Goal: Task Accomplishment & Management: Complete application form

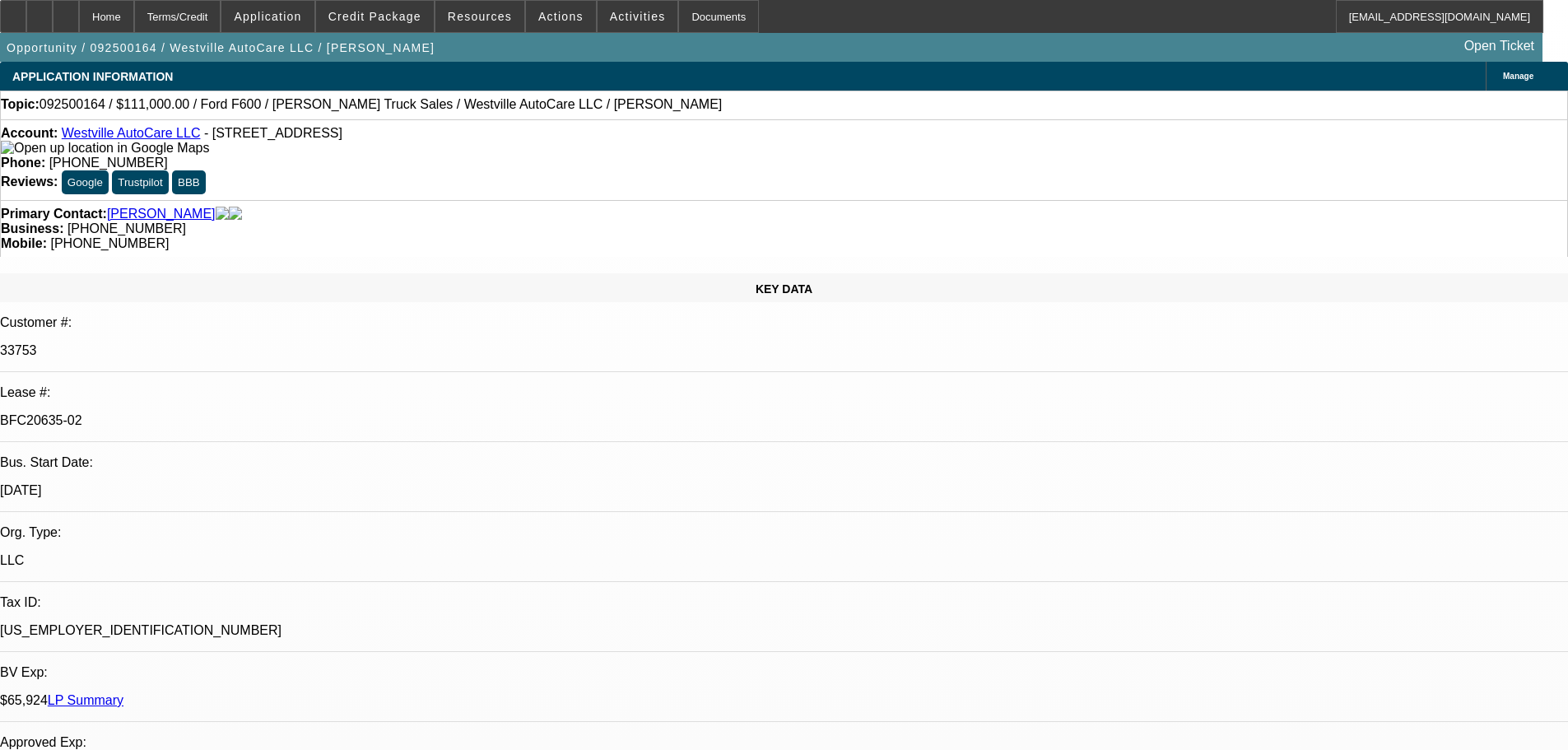
select select "0"
select select "2"
select select "0"
select select "6"
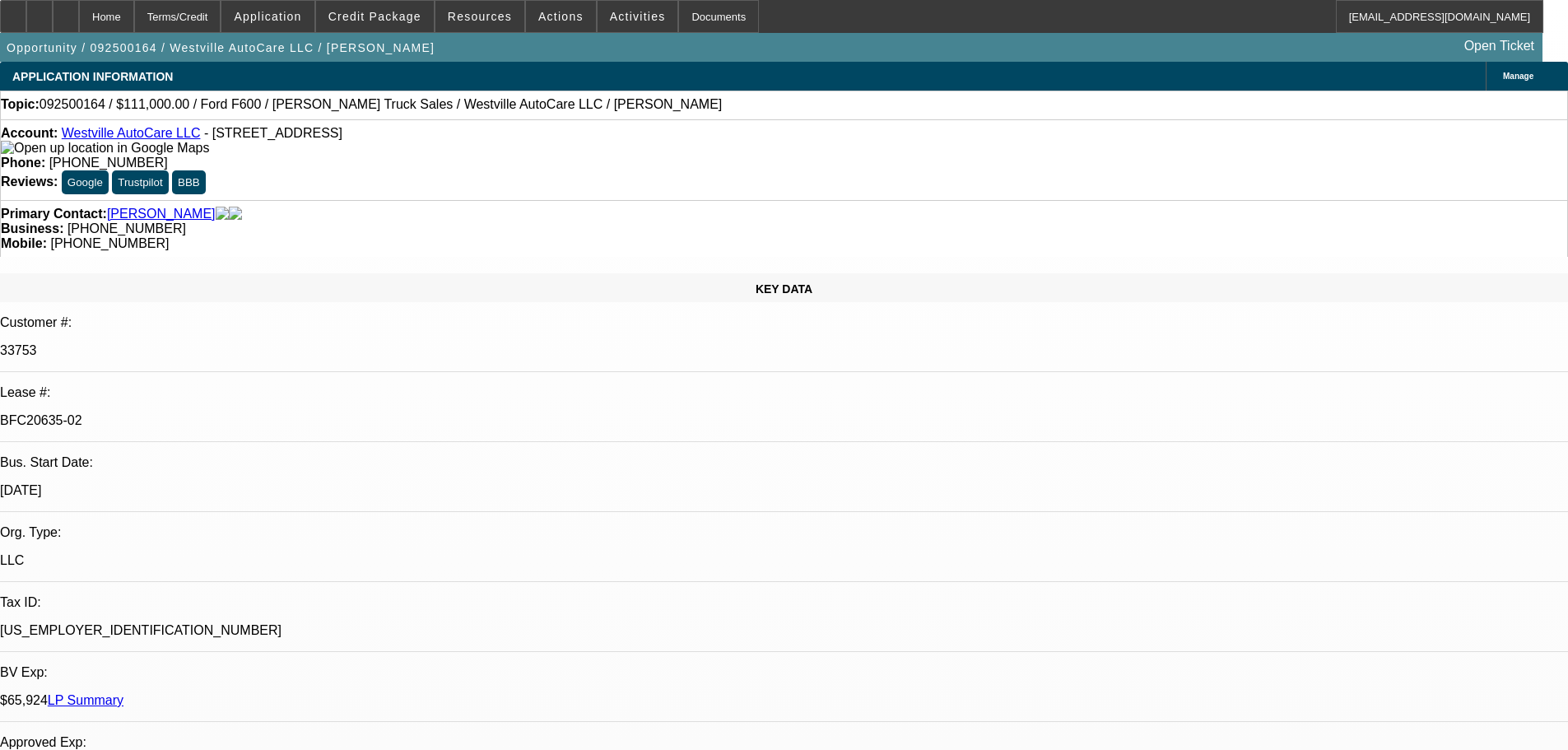
select select "0"
select select "2"
select select "0"
select select "6"
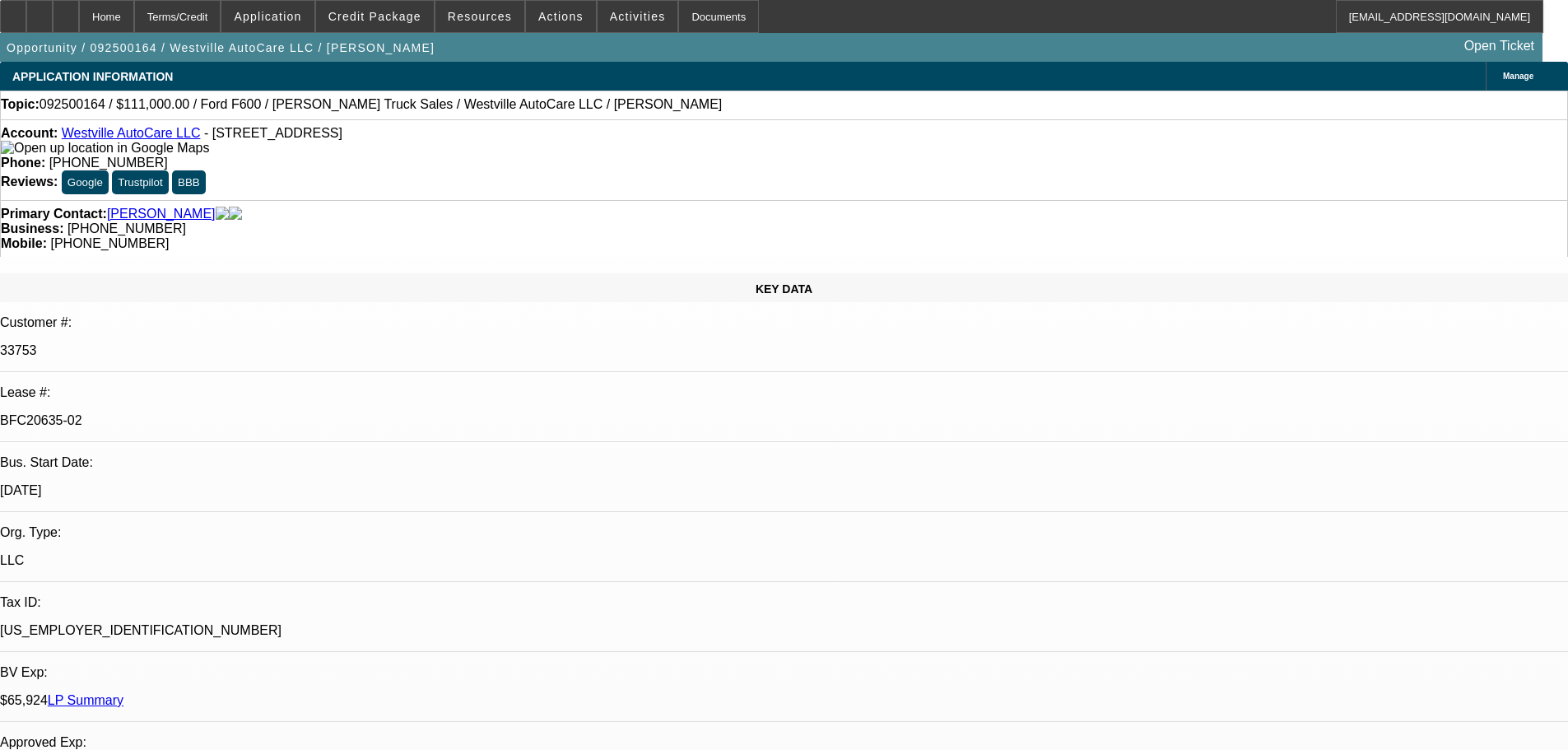
select select "0"
select select "2"
select select "0"
select select "6"
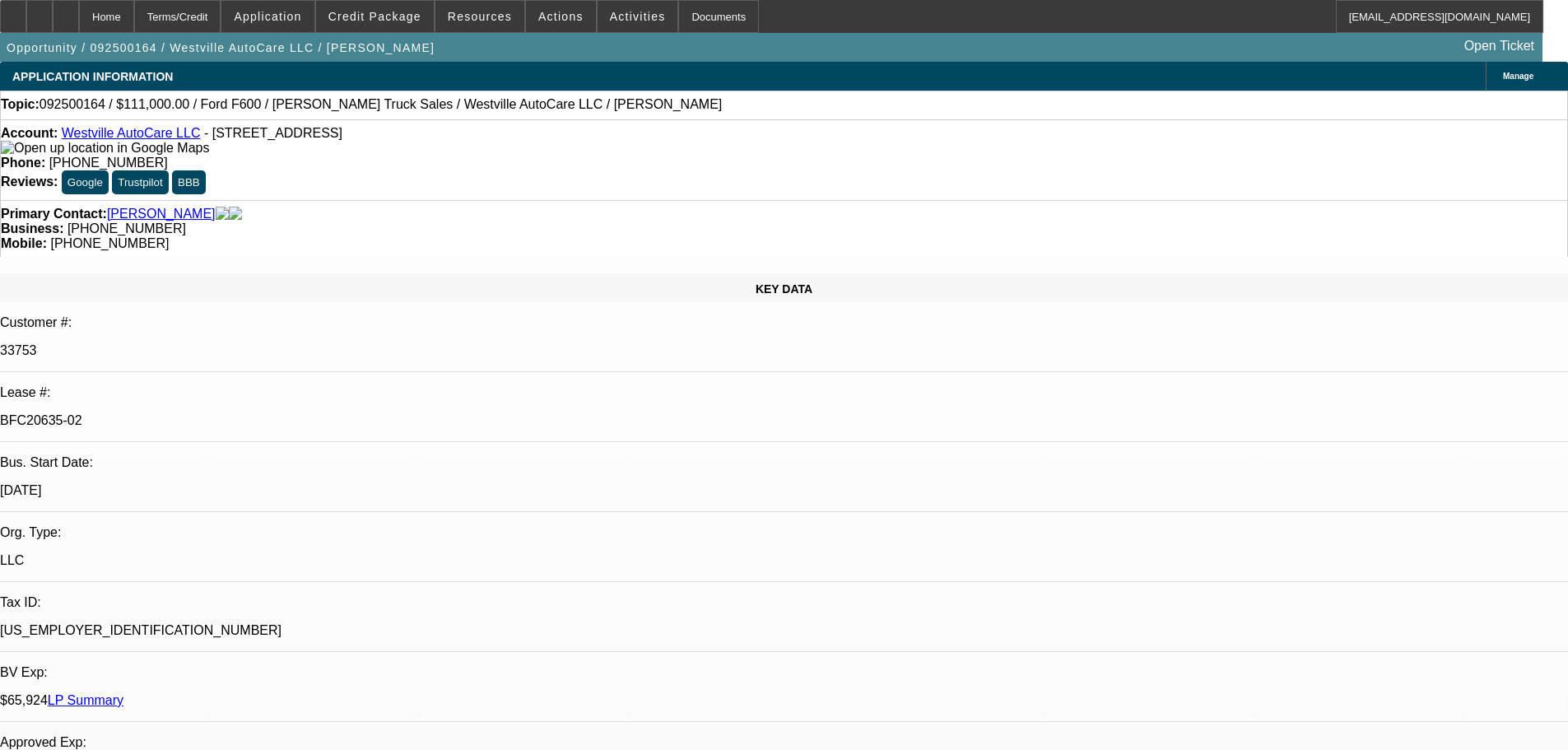
select select "0"
select select "2"
select select "0"
select select "6"
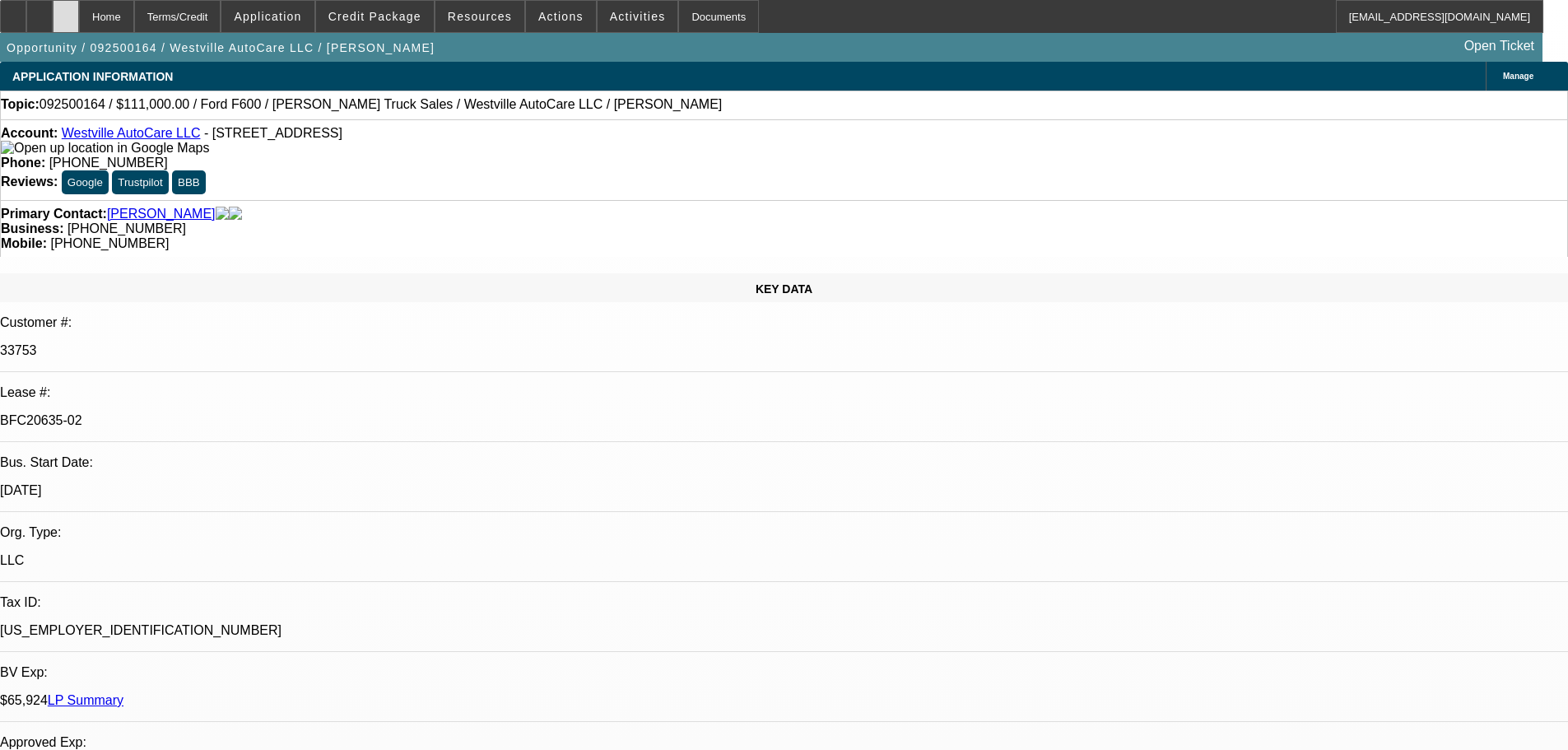
click at [79, 13] on div at bounding box center [66, 16] width 27 height 33
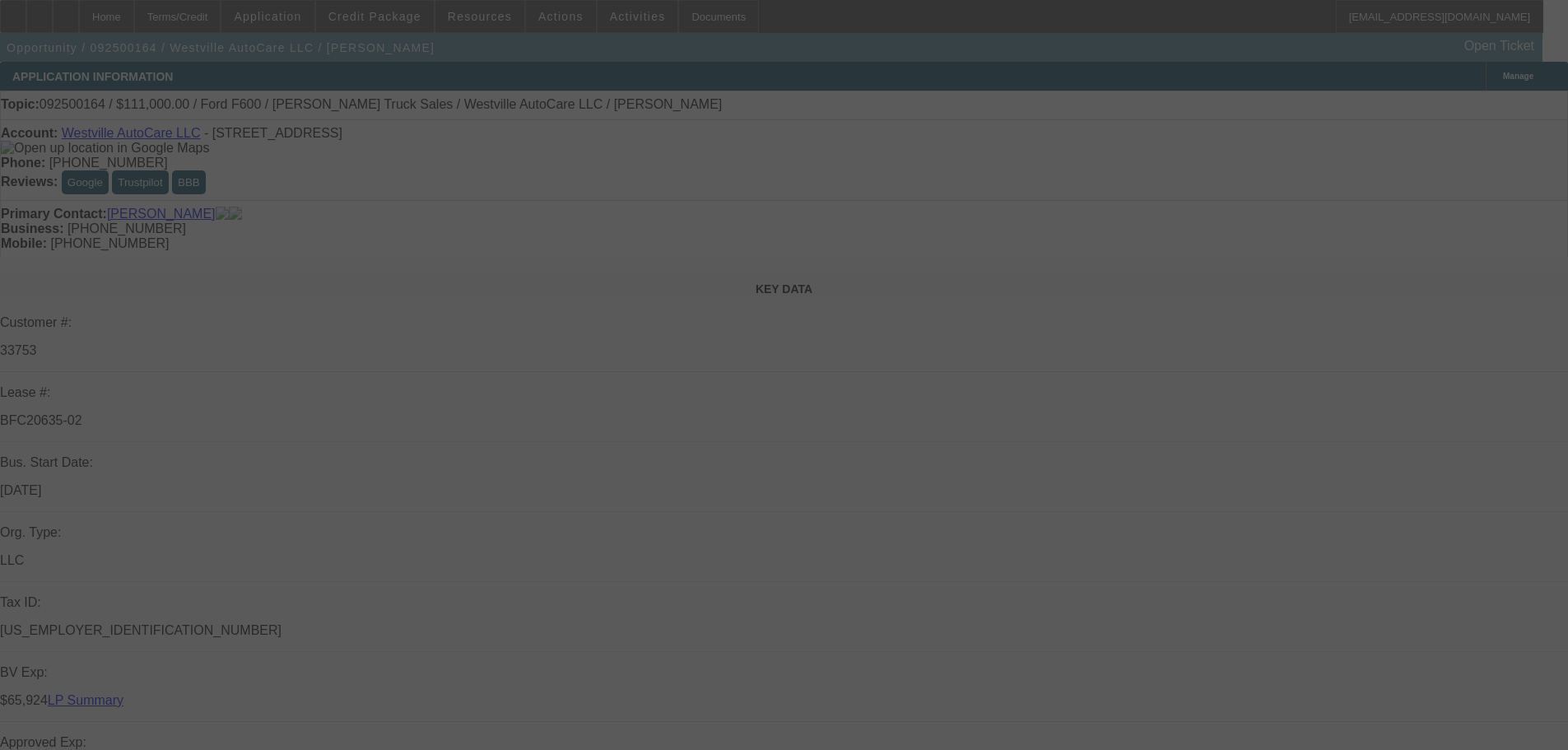
select select "0"
select select "2"
select select "0"
select select "6"
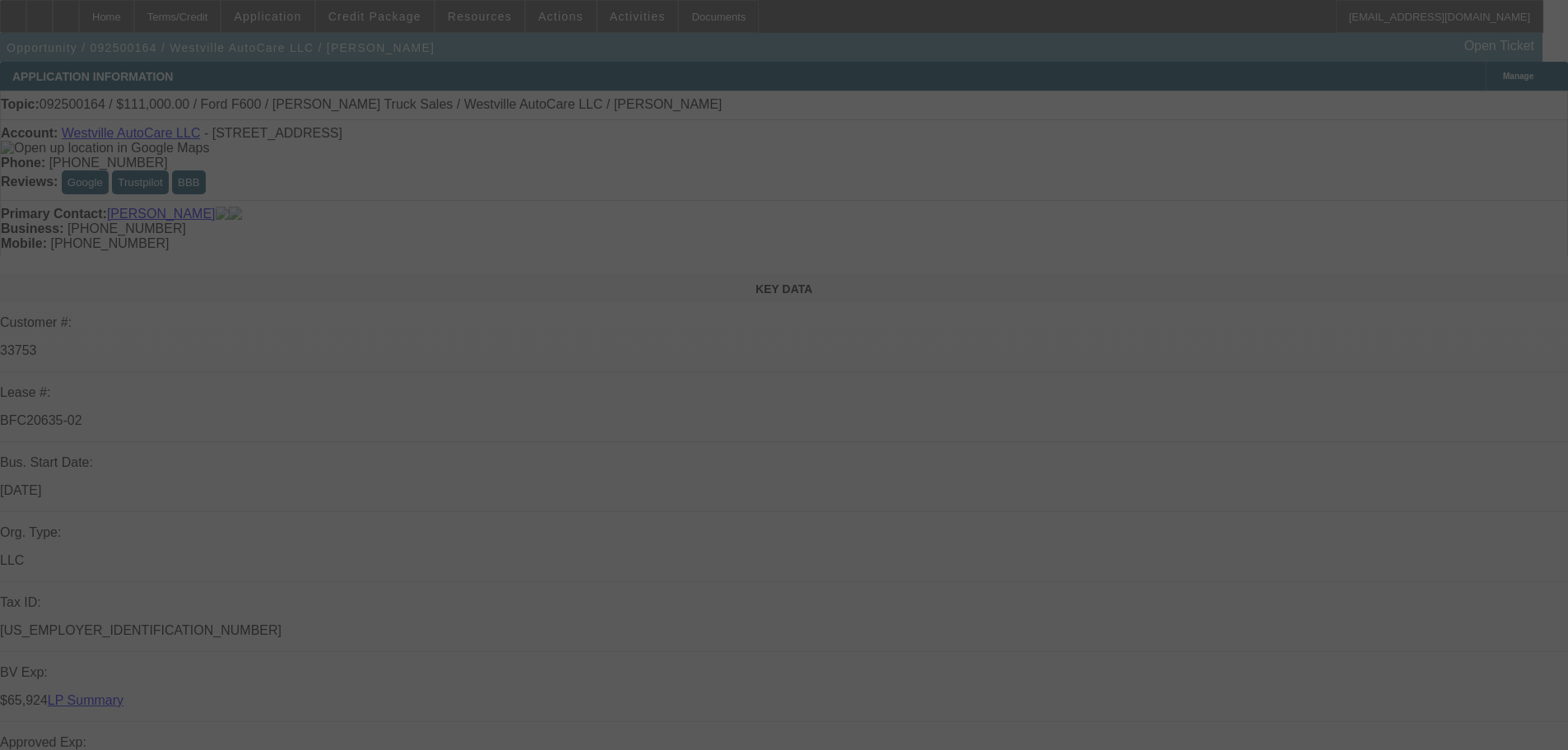
select select "0"
select select "2"
select select "0"
select select "6"
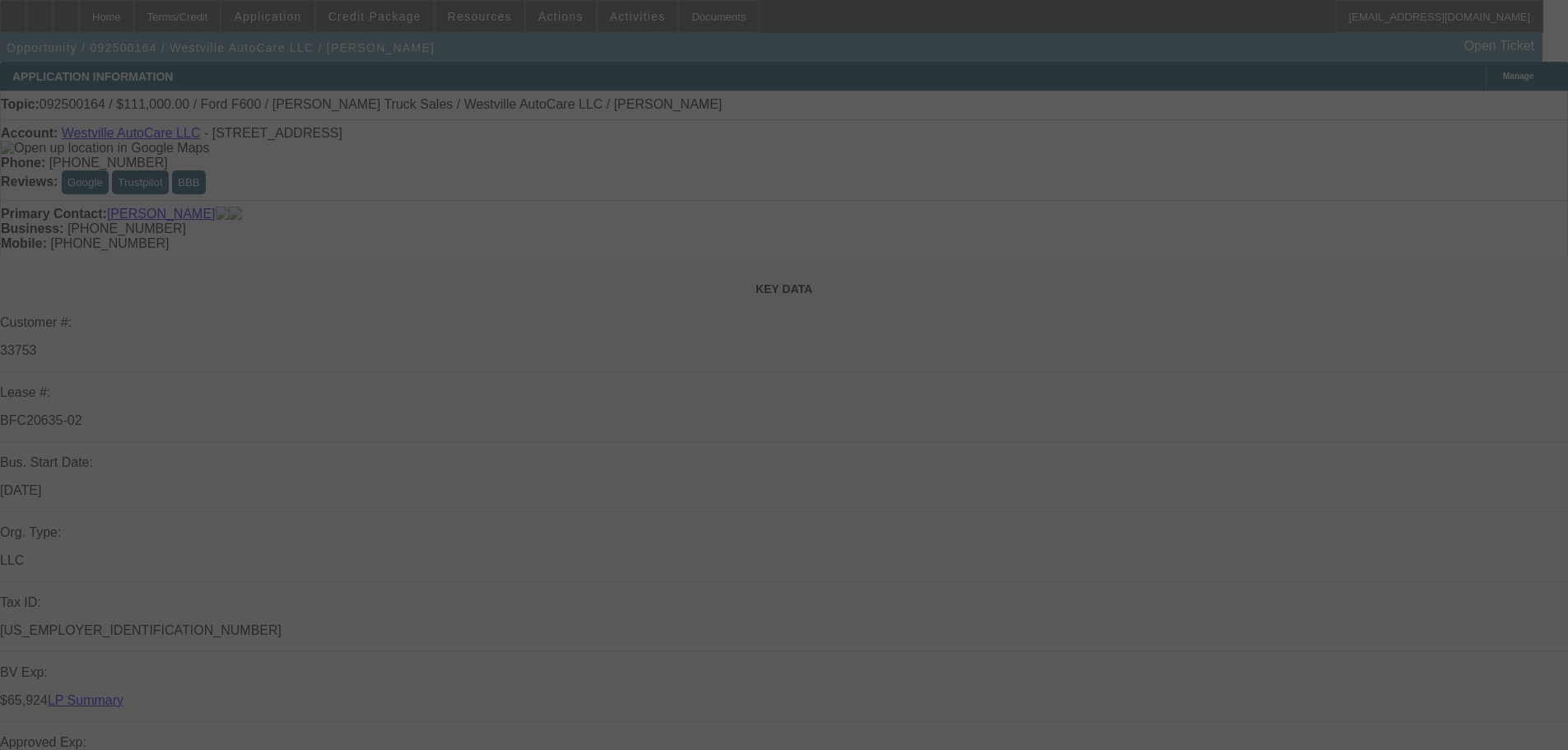
select select "0"
select select "2"
select select "0"
select select "6"
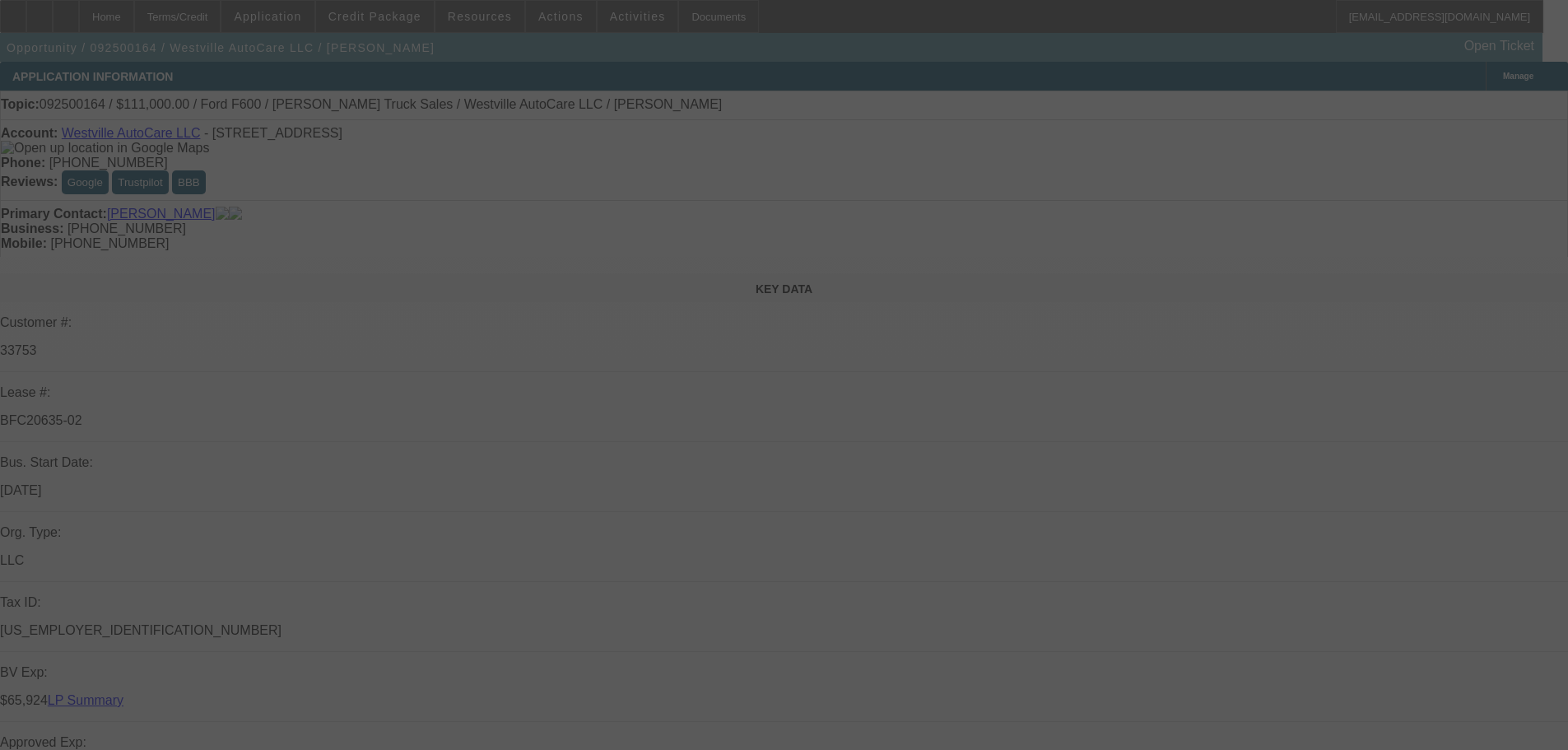
select select "0"
select select "2"
select select "0"
select select "6"
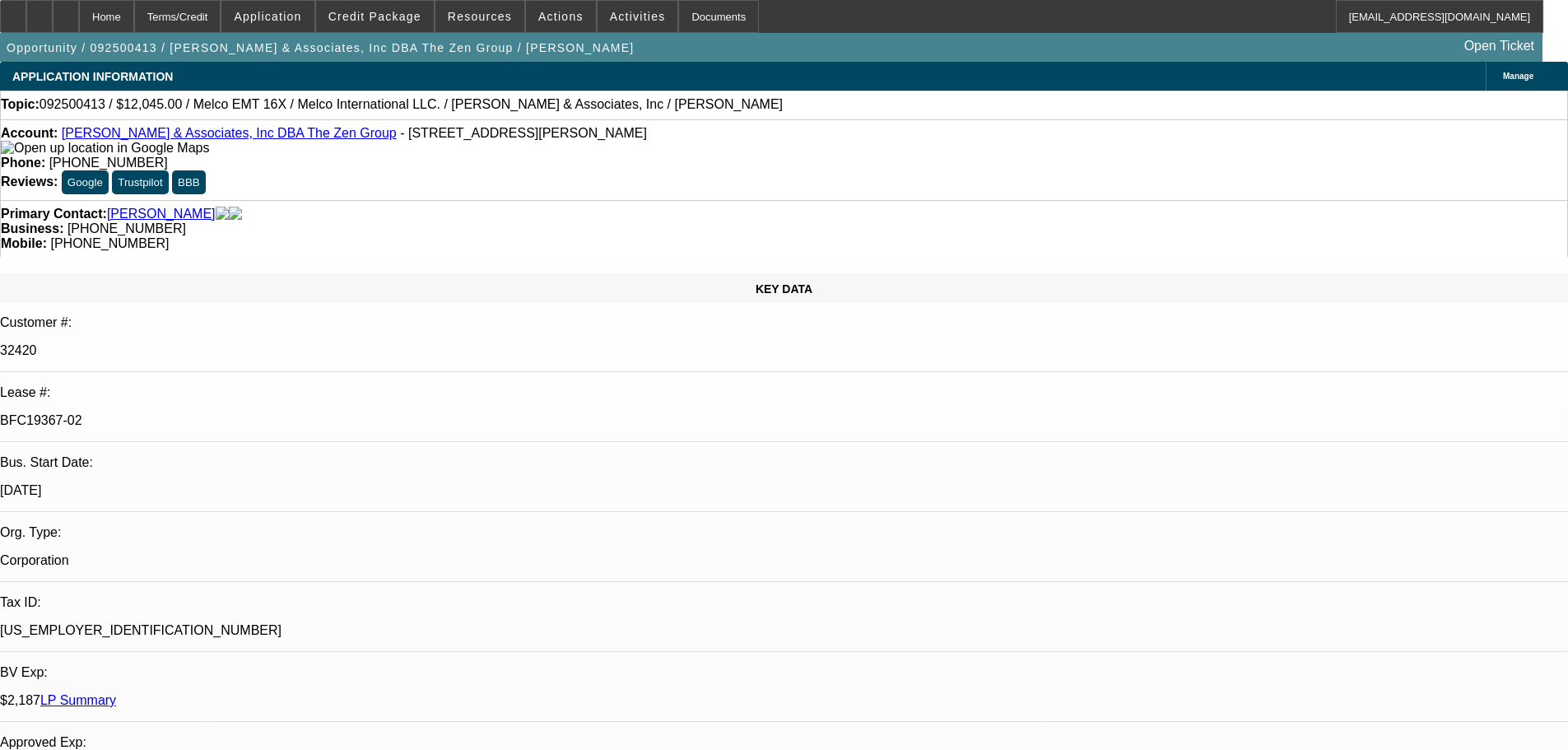
select select "0"
select select "2"
select select "0.1"
select select "4"
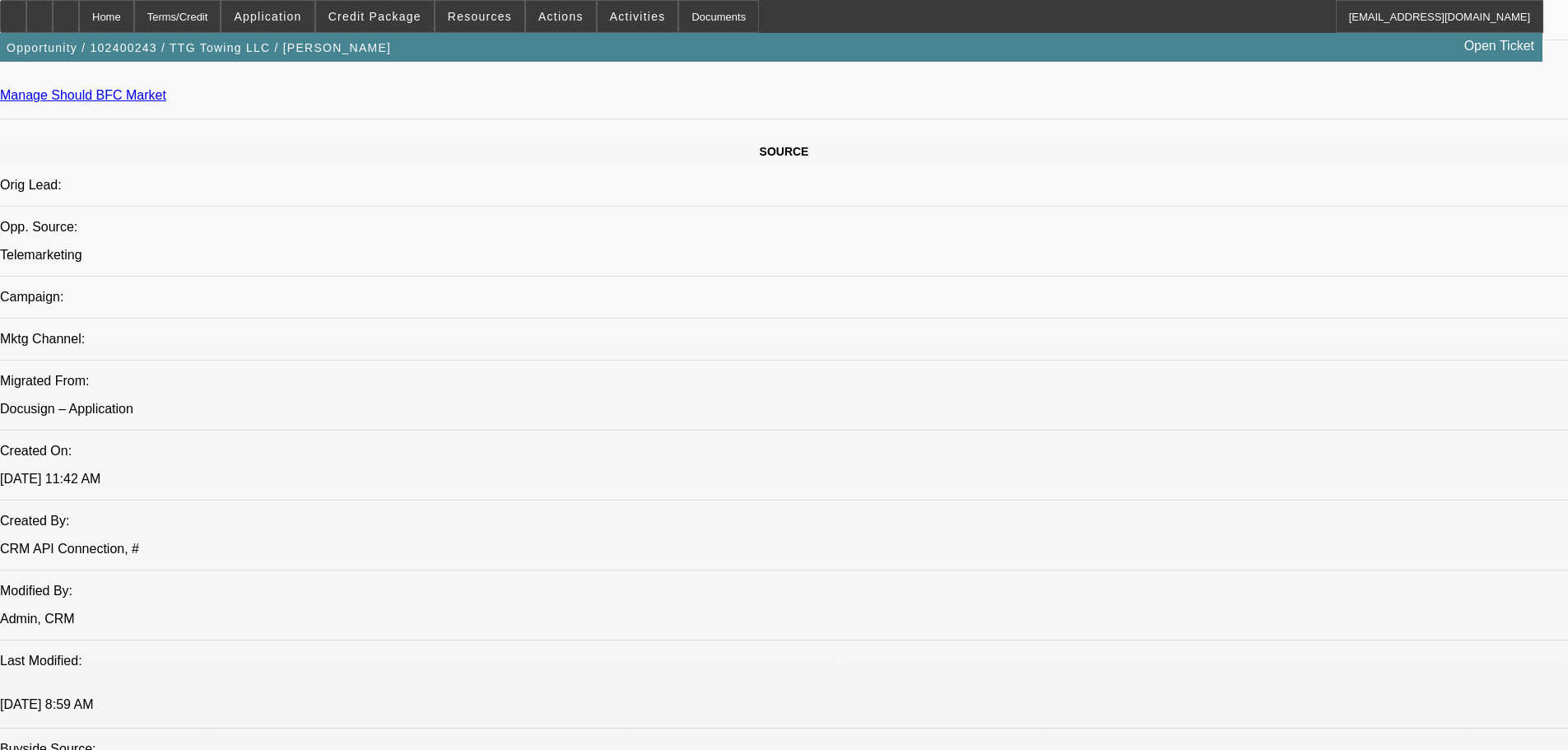
select select "0"
select select "2"
select select "0.1"
select select "4"
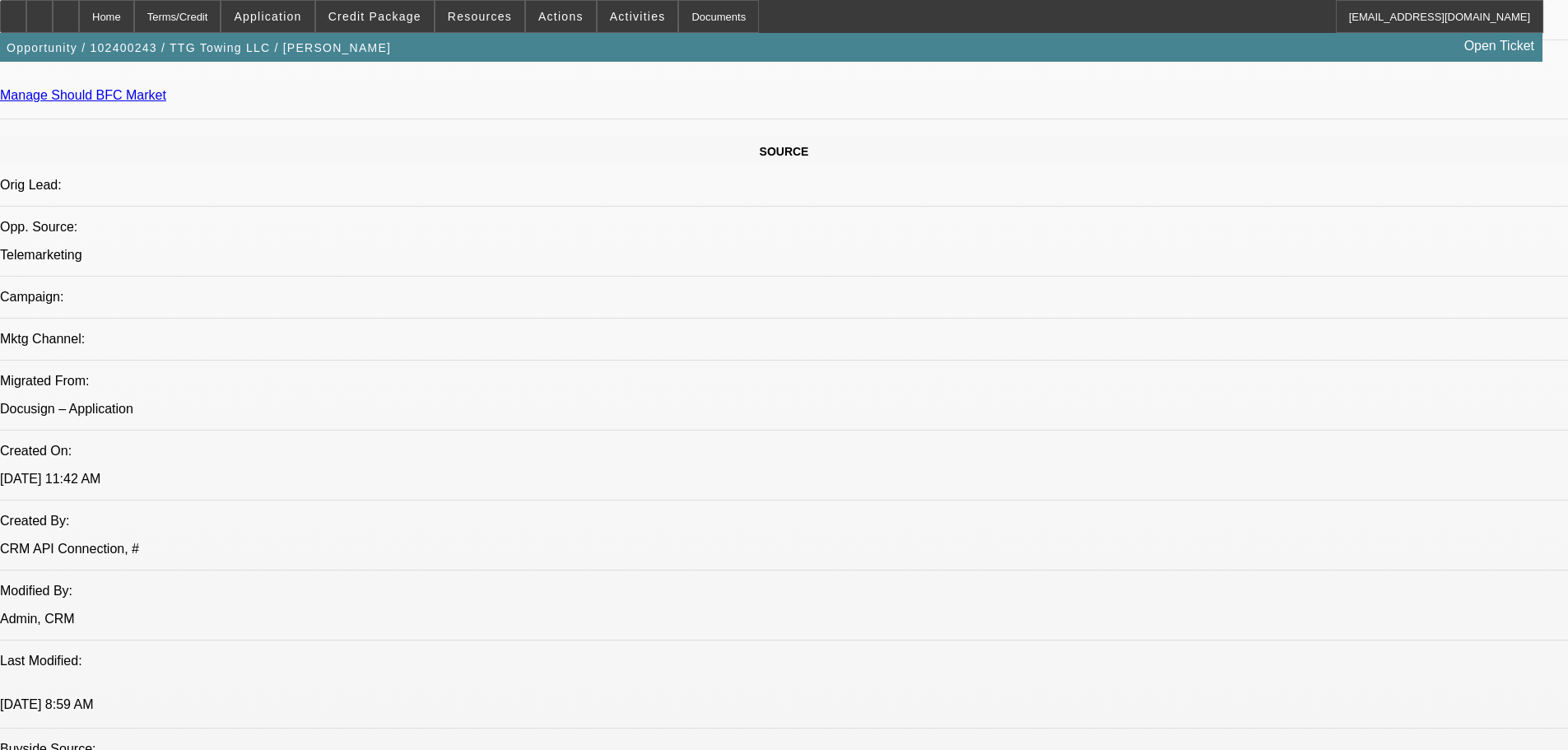
select select "0"
select select "2"
select select "0.1"
select select "4"
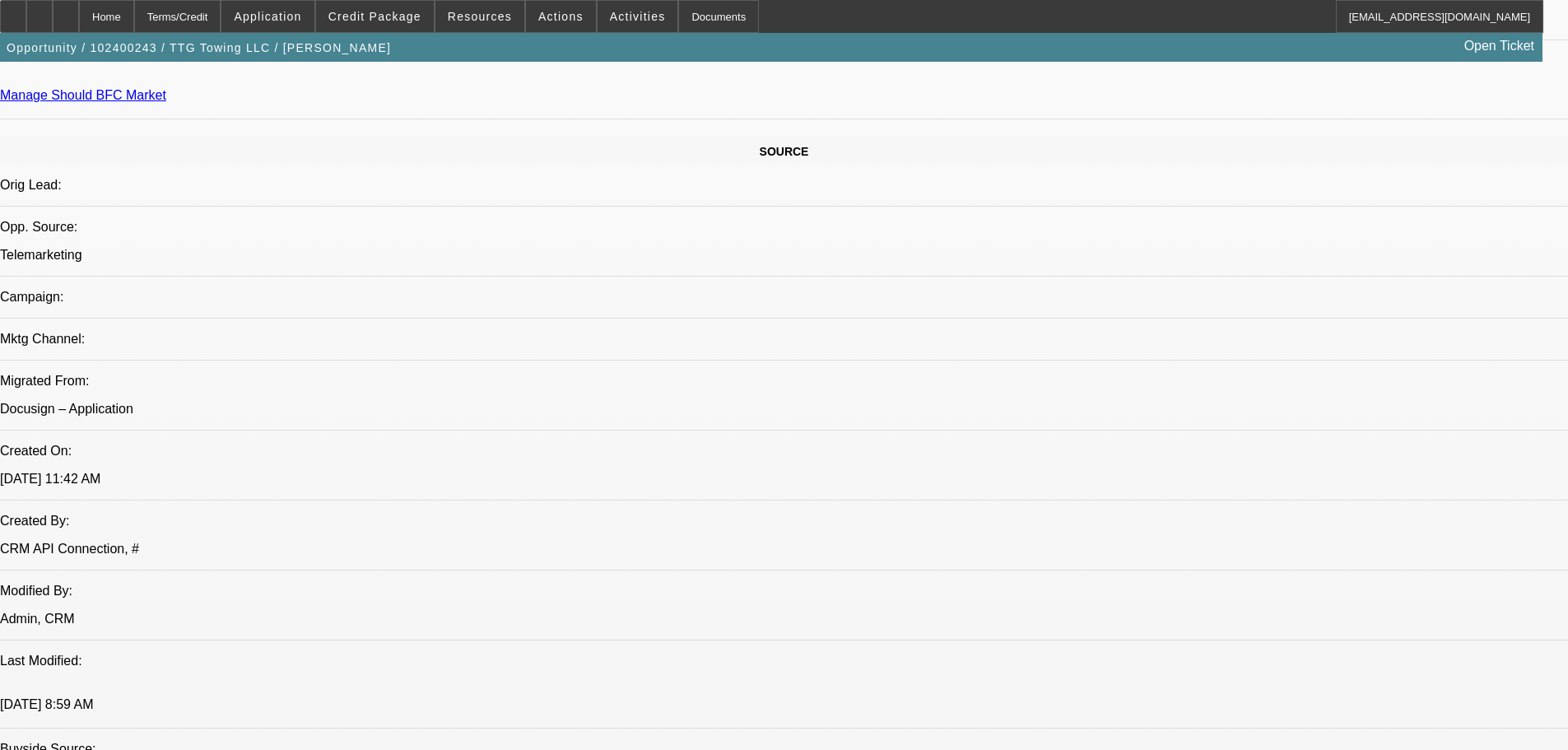
select select "0"
select select "2"
select select "0.1"
select select "4"
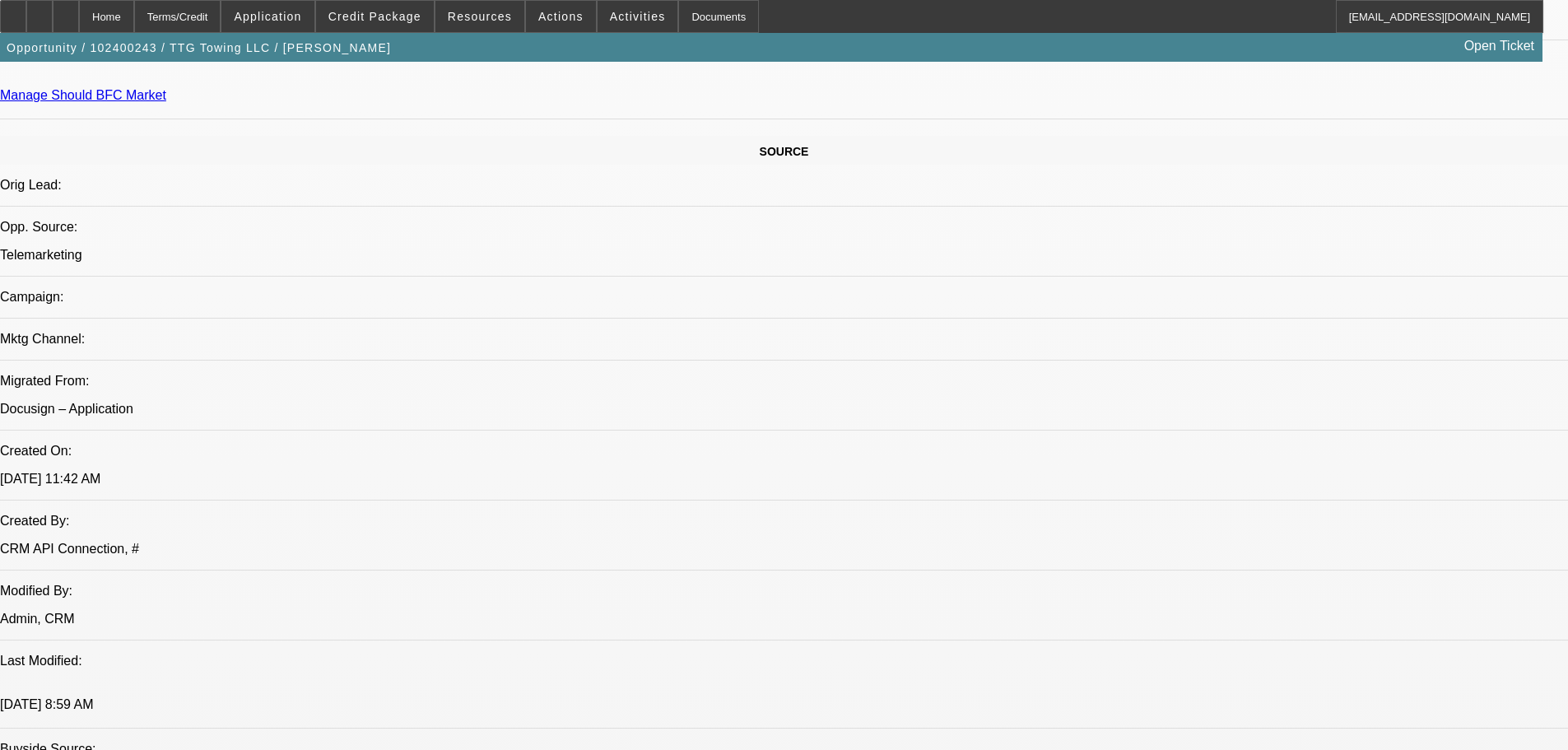
select select "0.1"
select select "0"
select select "0.1"
select select "4"
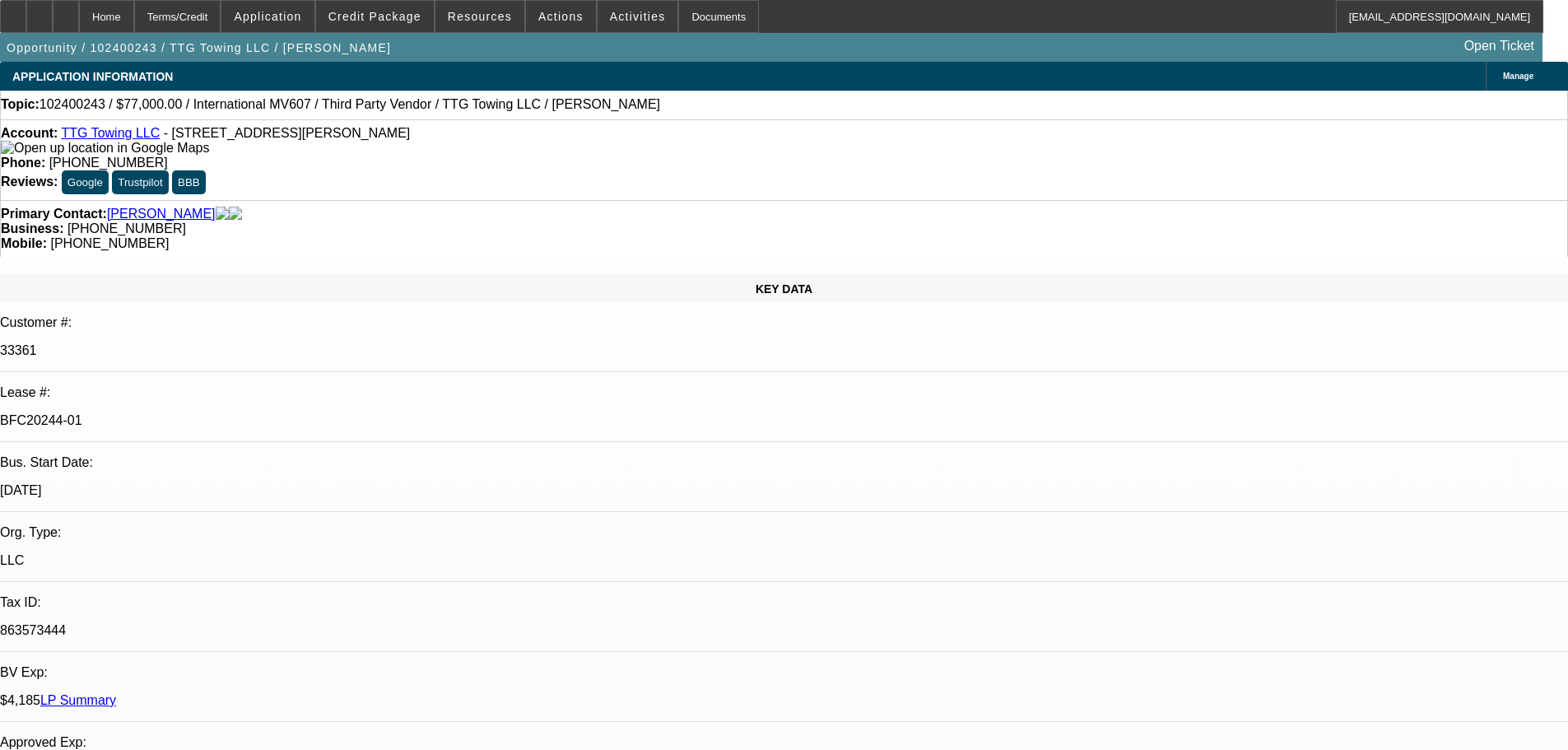
drag, startPoint x: 592, startPoint y: 516, endPoint x: 597, endPoint y: 156, distance: 360.0
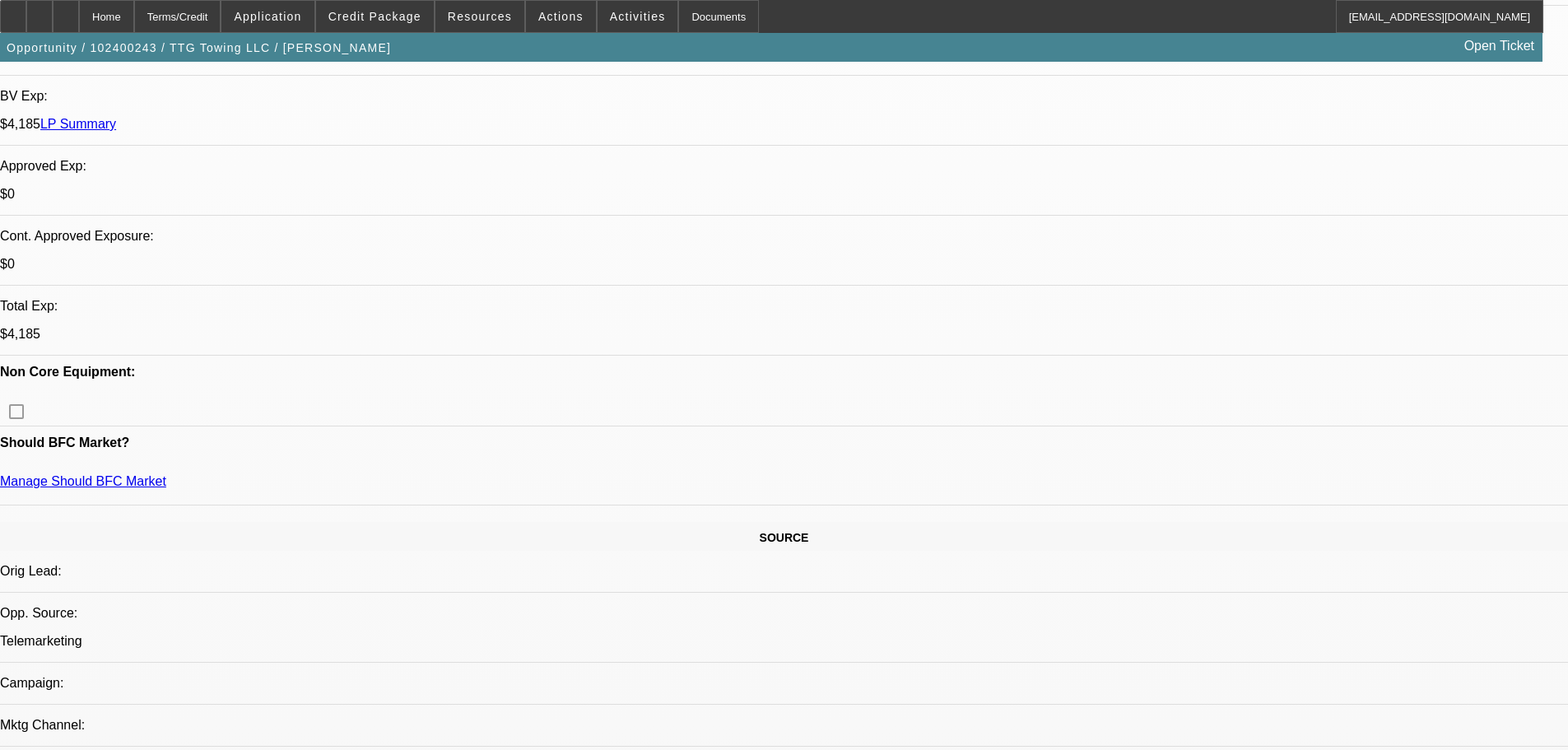
scroll to position [314, 0]
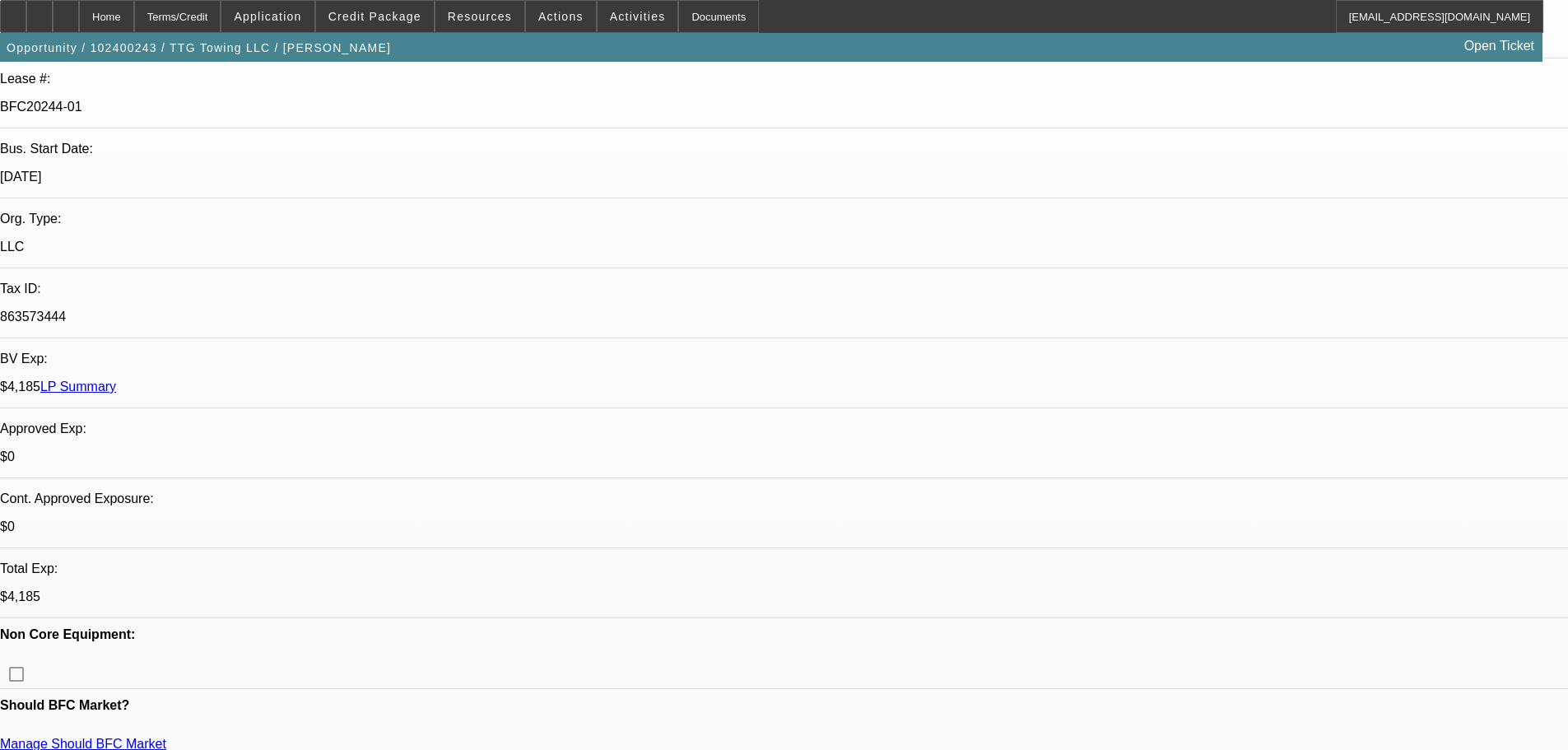
drag, startPoint x: 789, startPoint y: 402, endPoint x: 768, endPoint y: 192, distance: 211.0
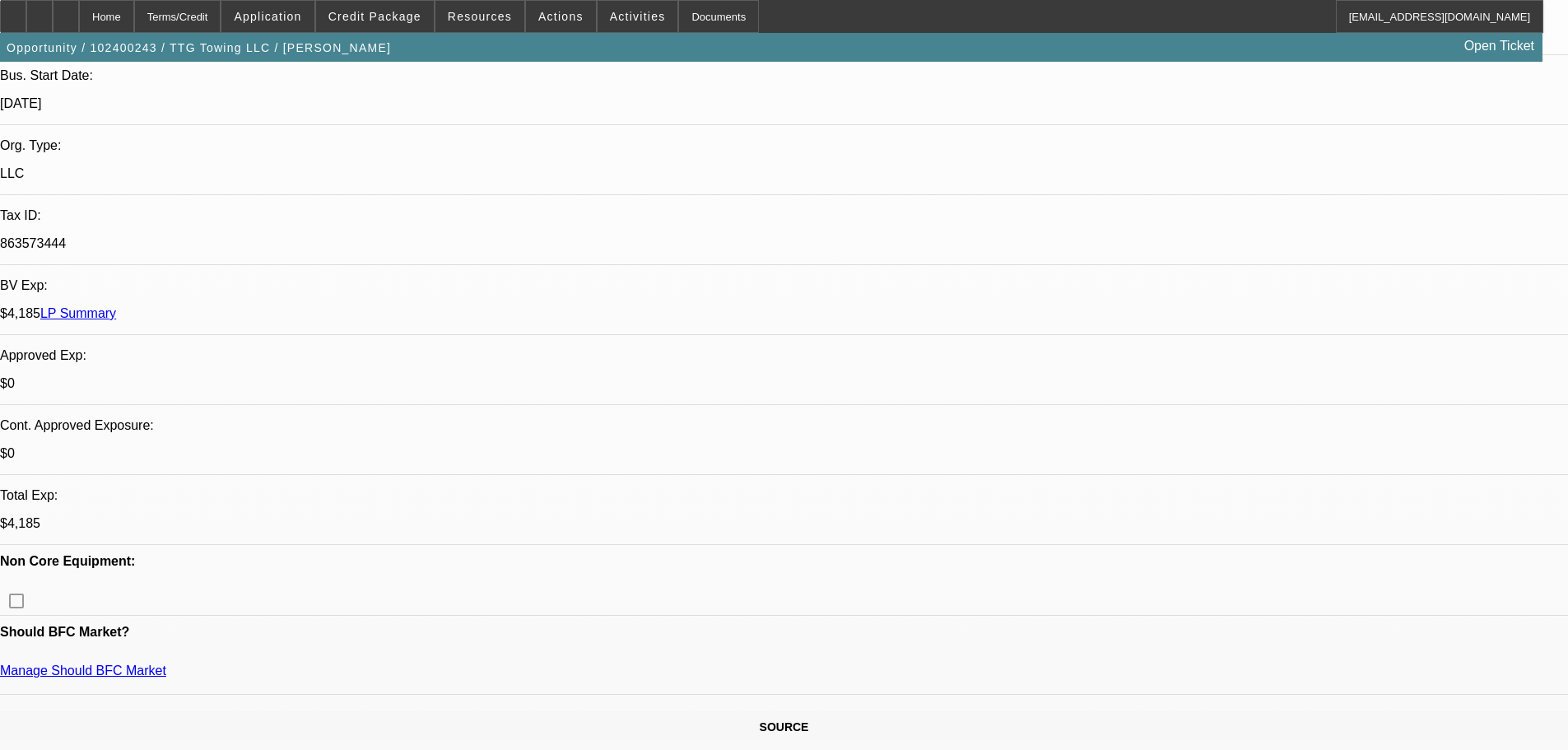
scroll to position [659, 0]
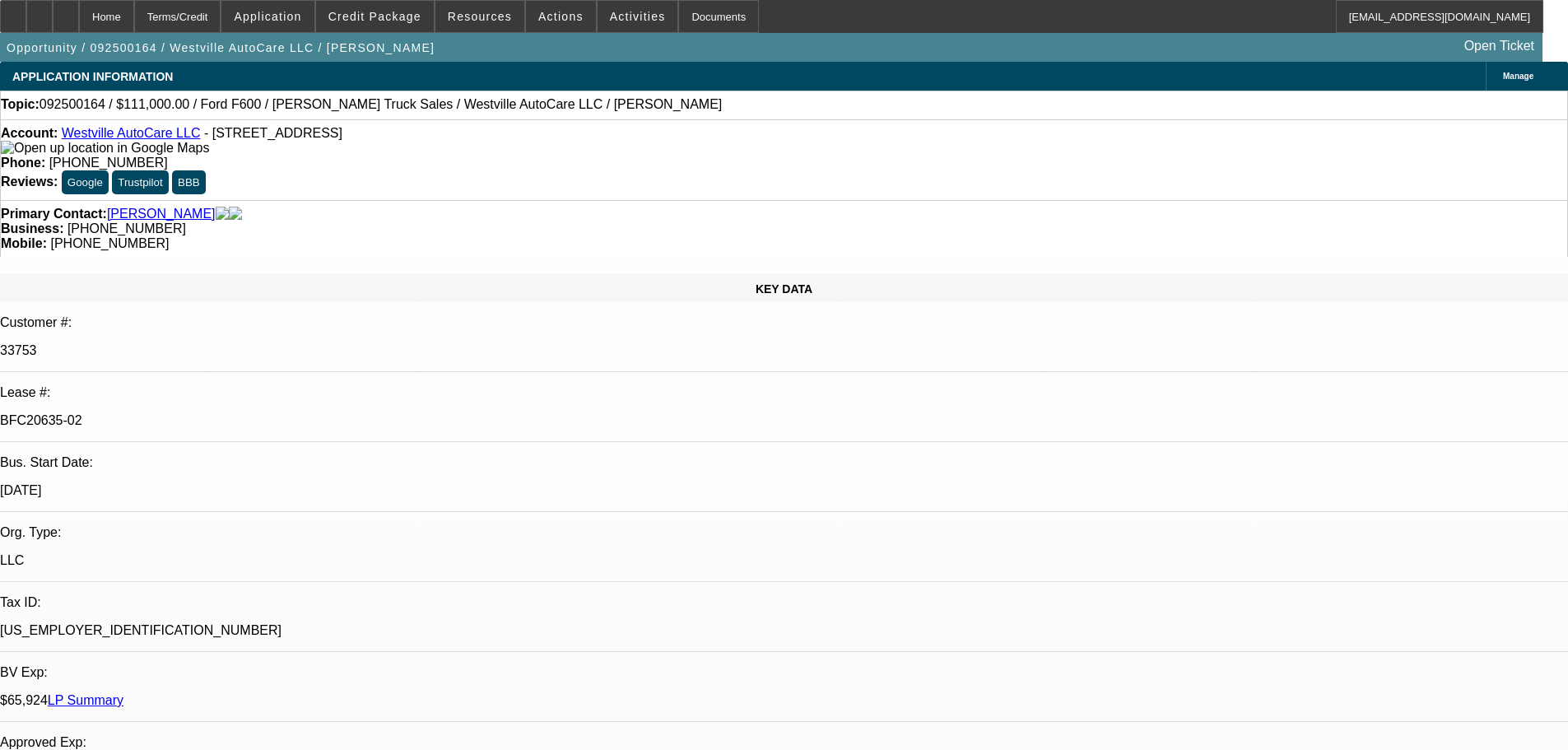
select select "0"
select select "2"
select select "0"
select select "6"
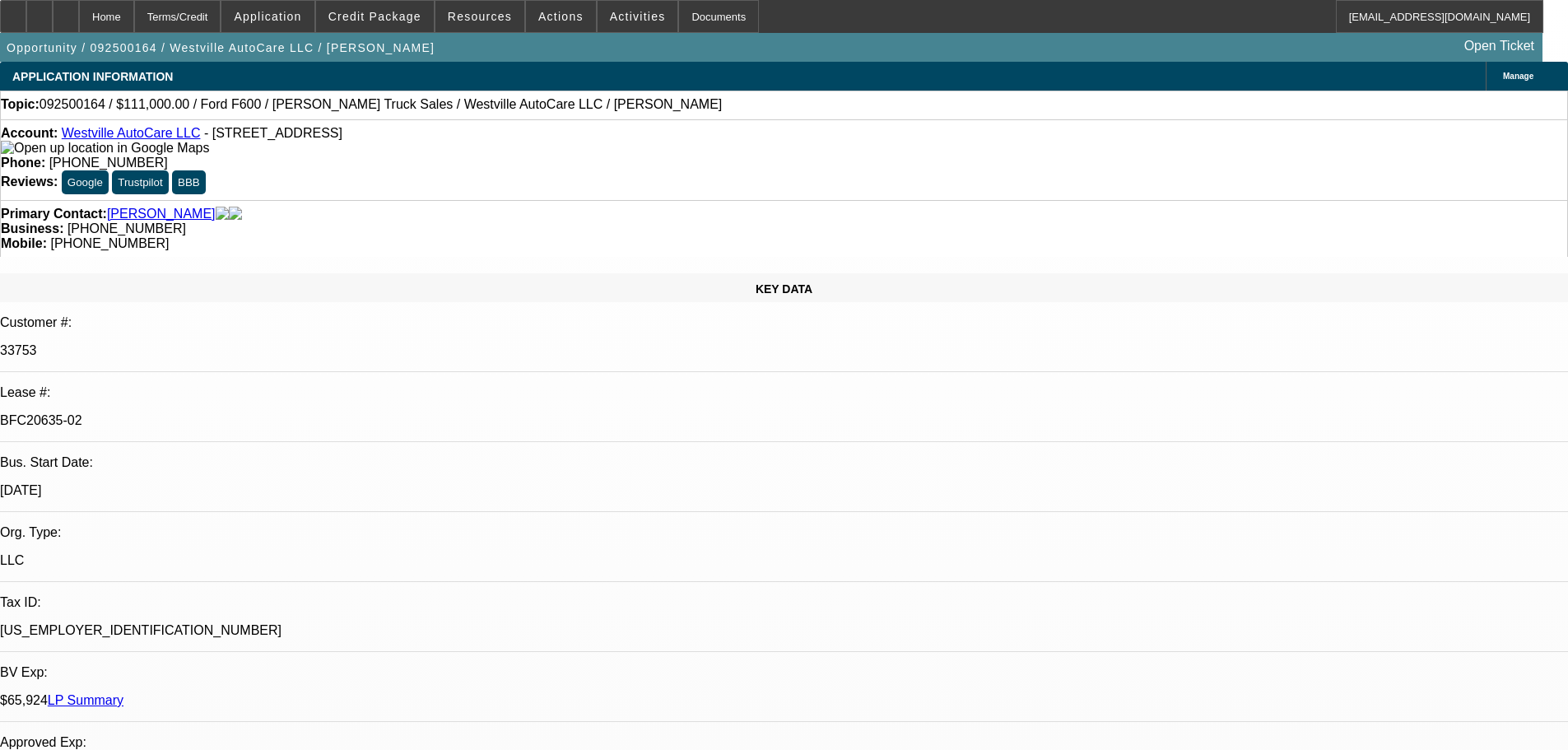
select select "0"
select select "2"
select select "0"
select select "6"
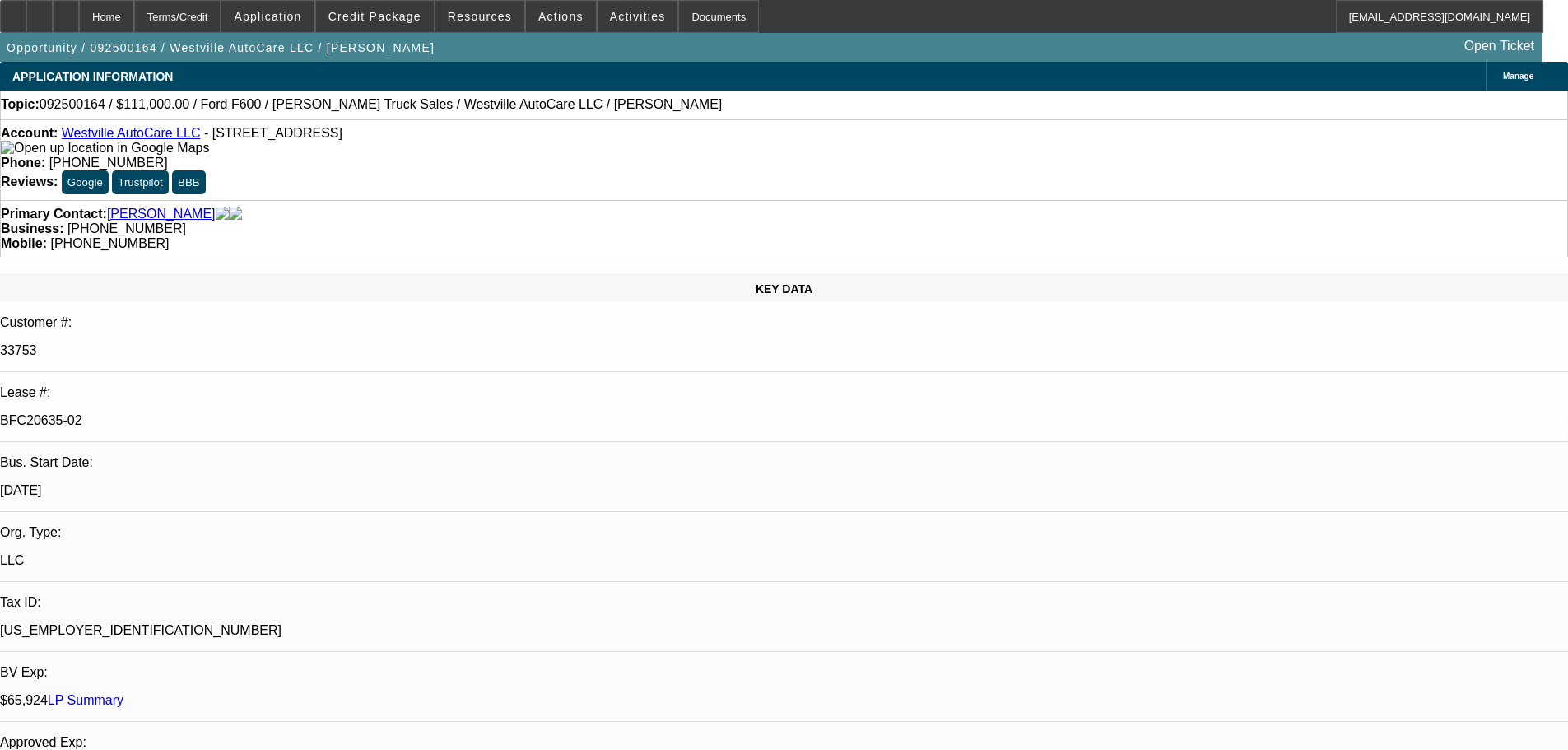
select select "0"
select select "2"
select select "0"
select select "6"
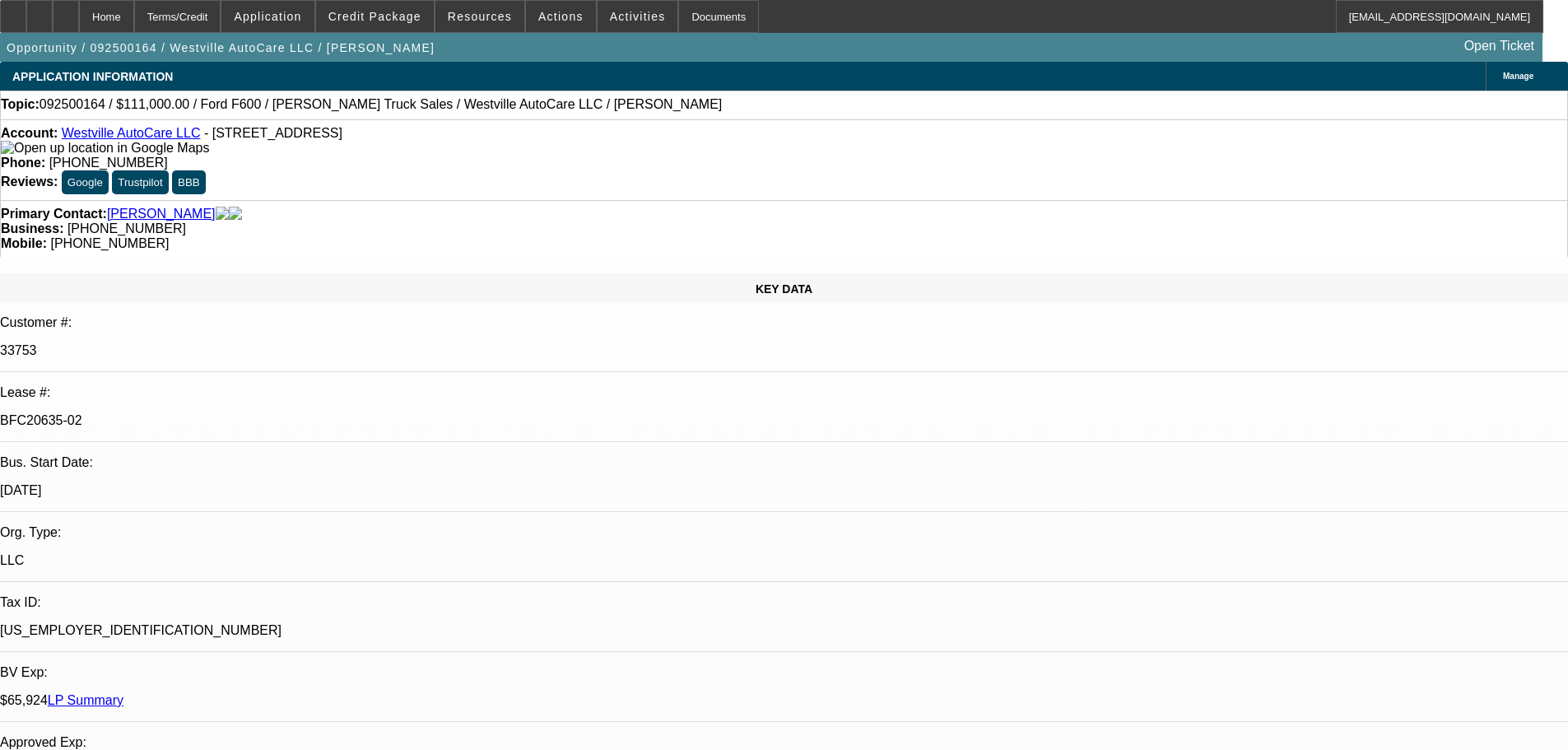
select select "0"
select select "2"
select select "0"
select select "6"
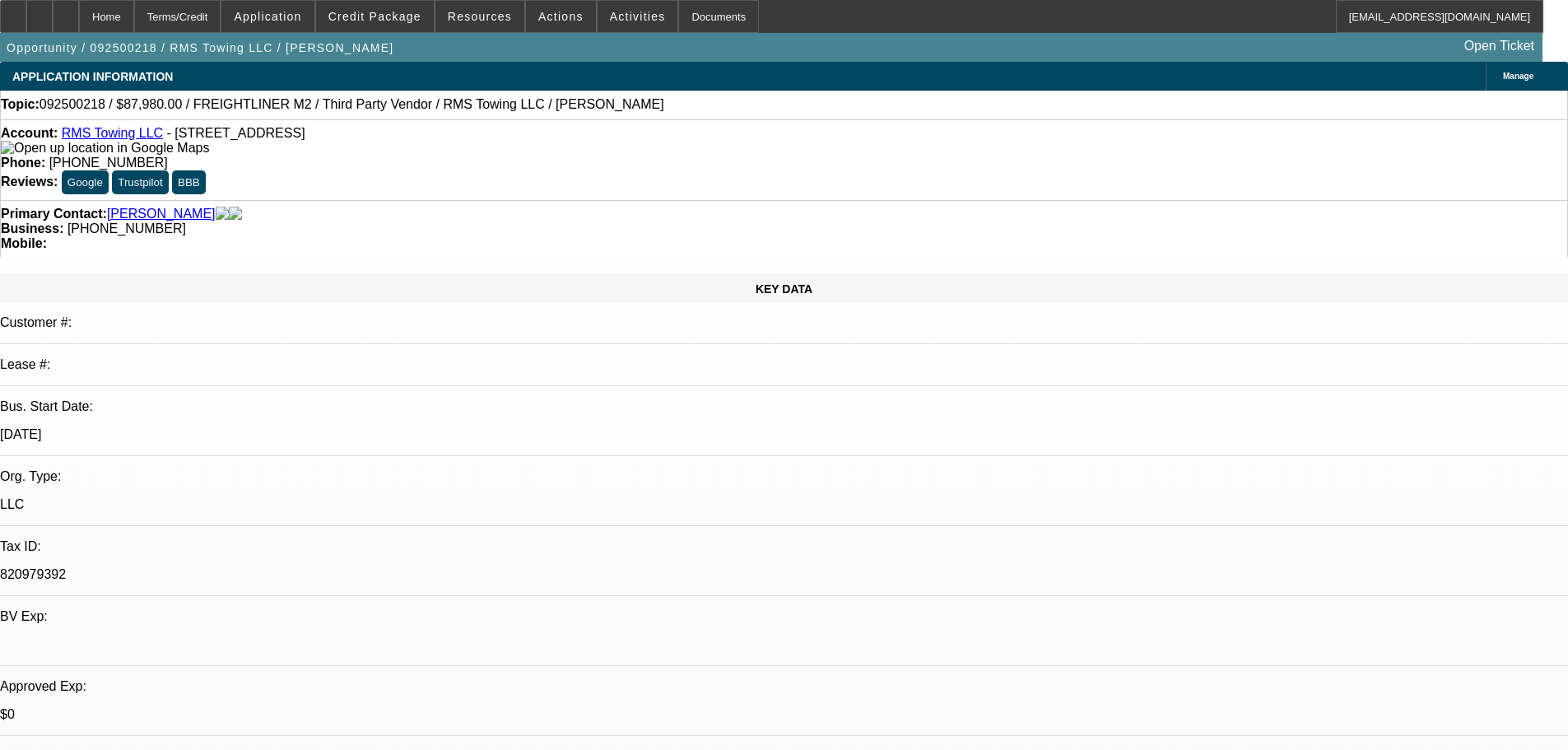
select select "0"
select select "3"
select select "0"
select select "6"
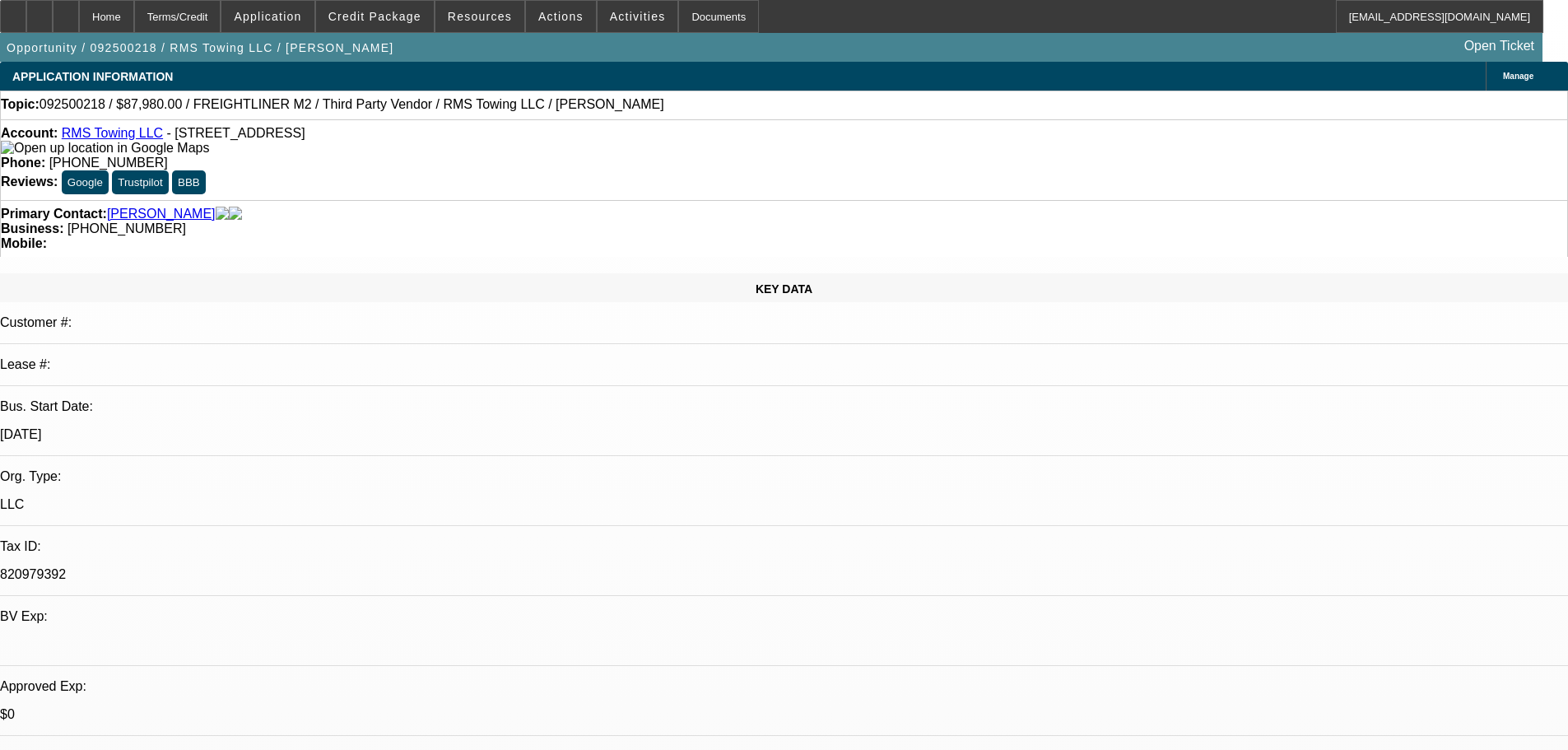
select select "0"
select select "3"
select select "0"
select select "6"
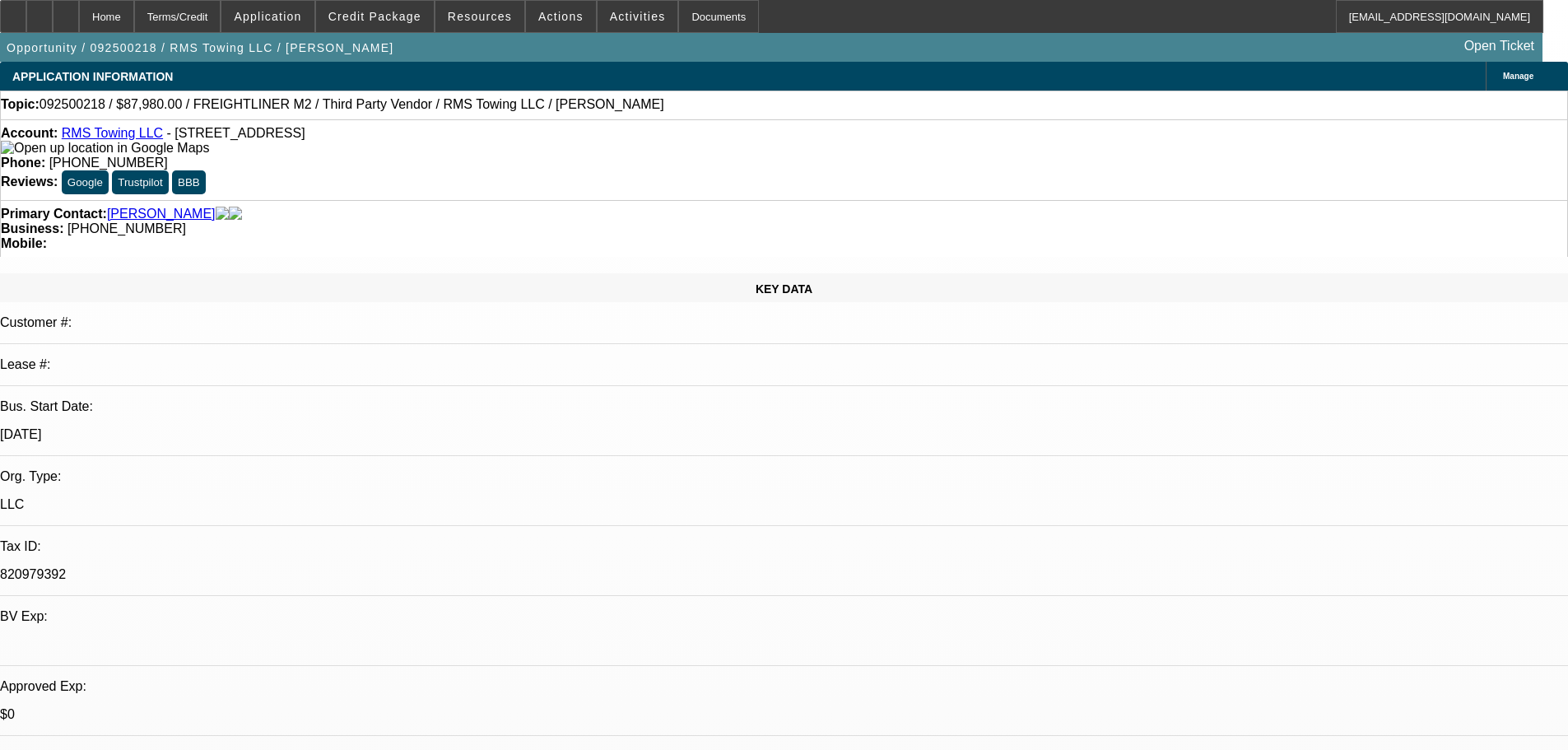
select select "0"
select select "3"
select select "0"
select select "6"
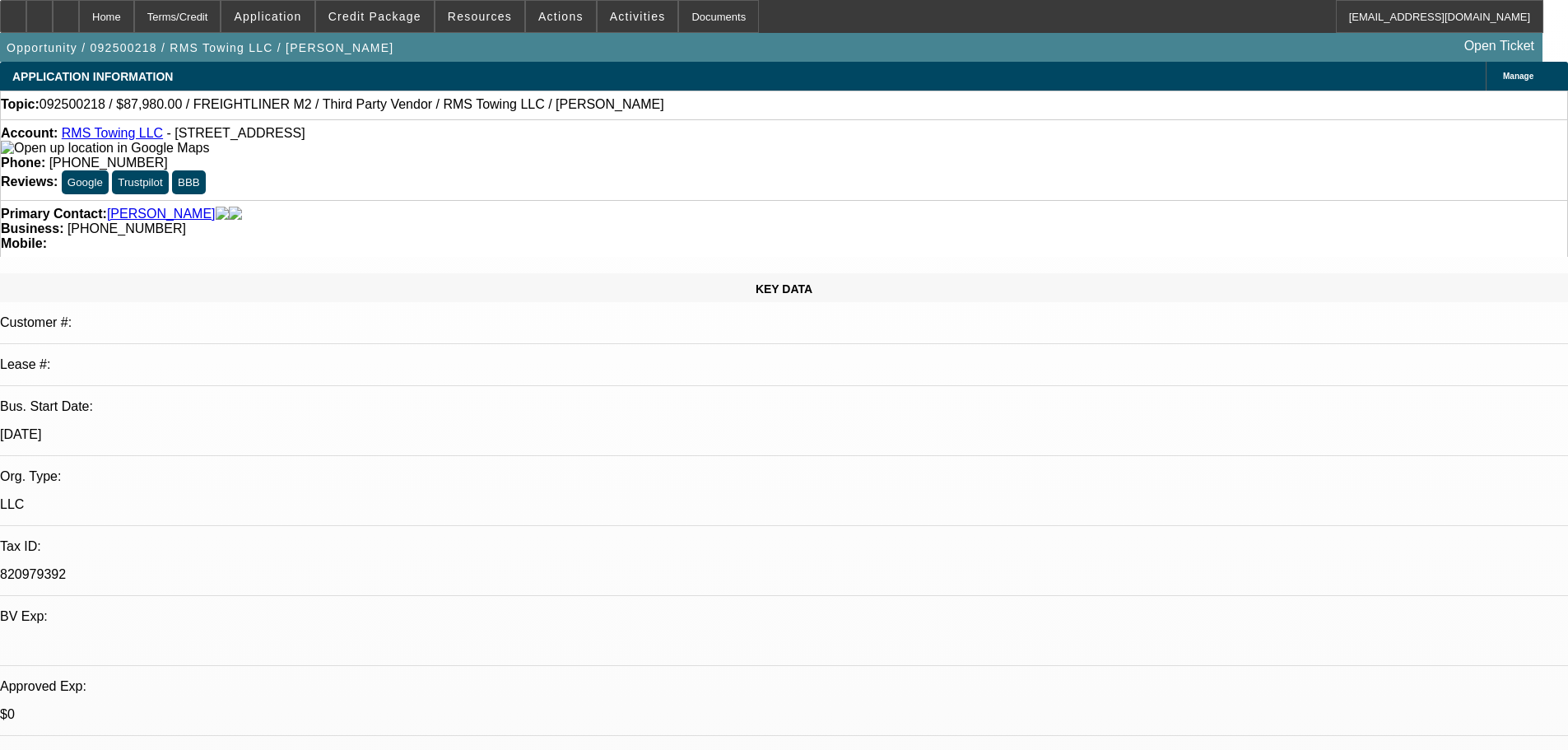
select select "0"
select select "3"
select select "0"
select select "6"
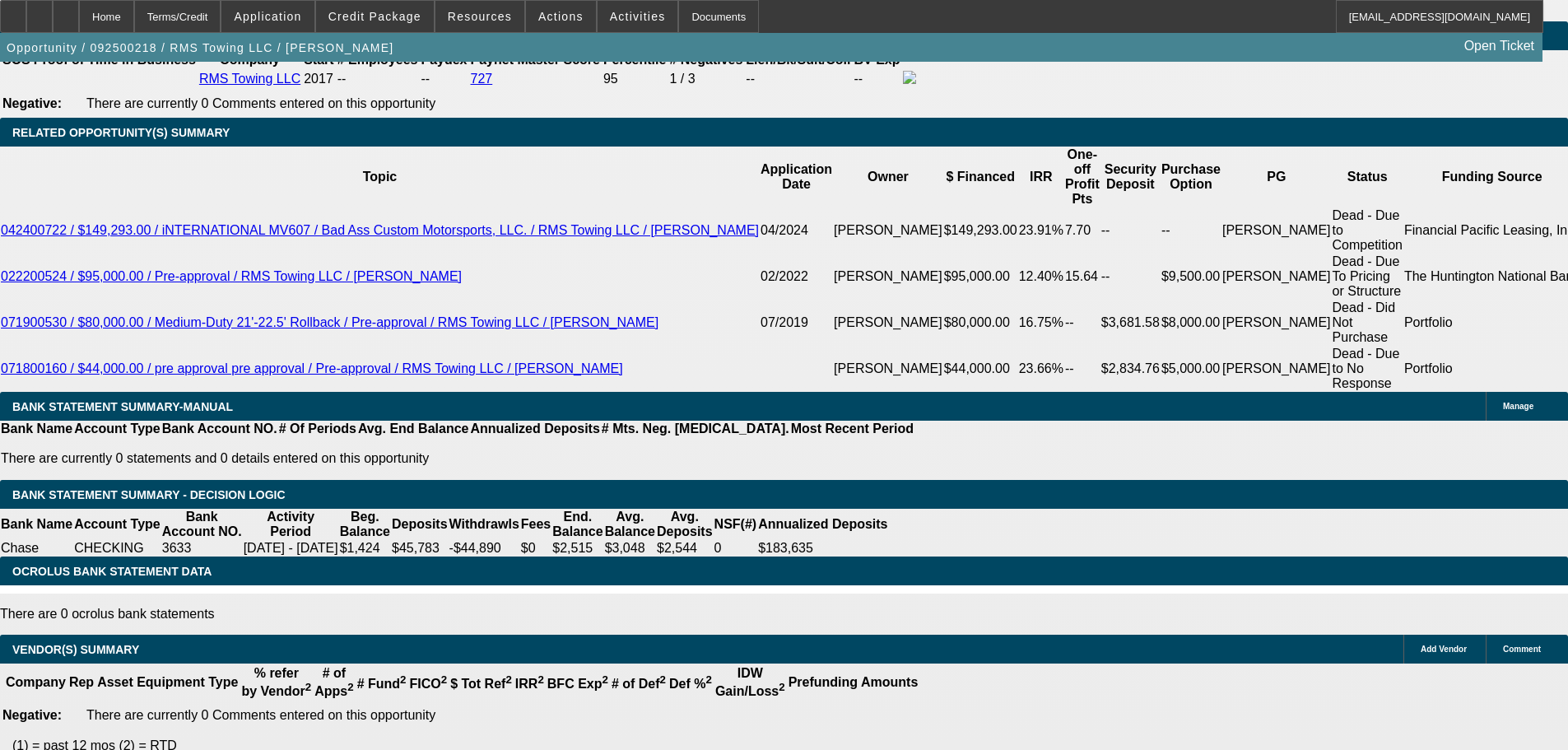
drag, startPoint x: 779, startPoint y: 590, endPoint x: 783, endPoint y: 598, distance: 8.9
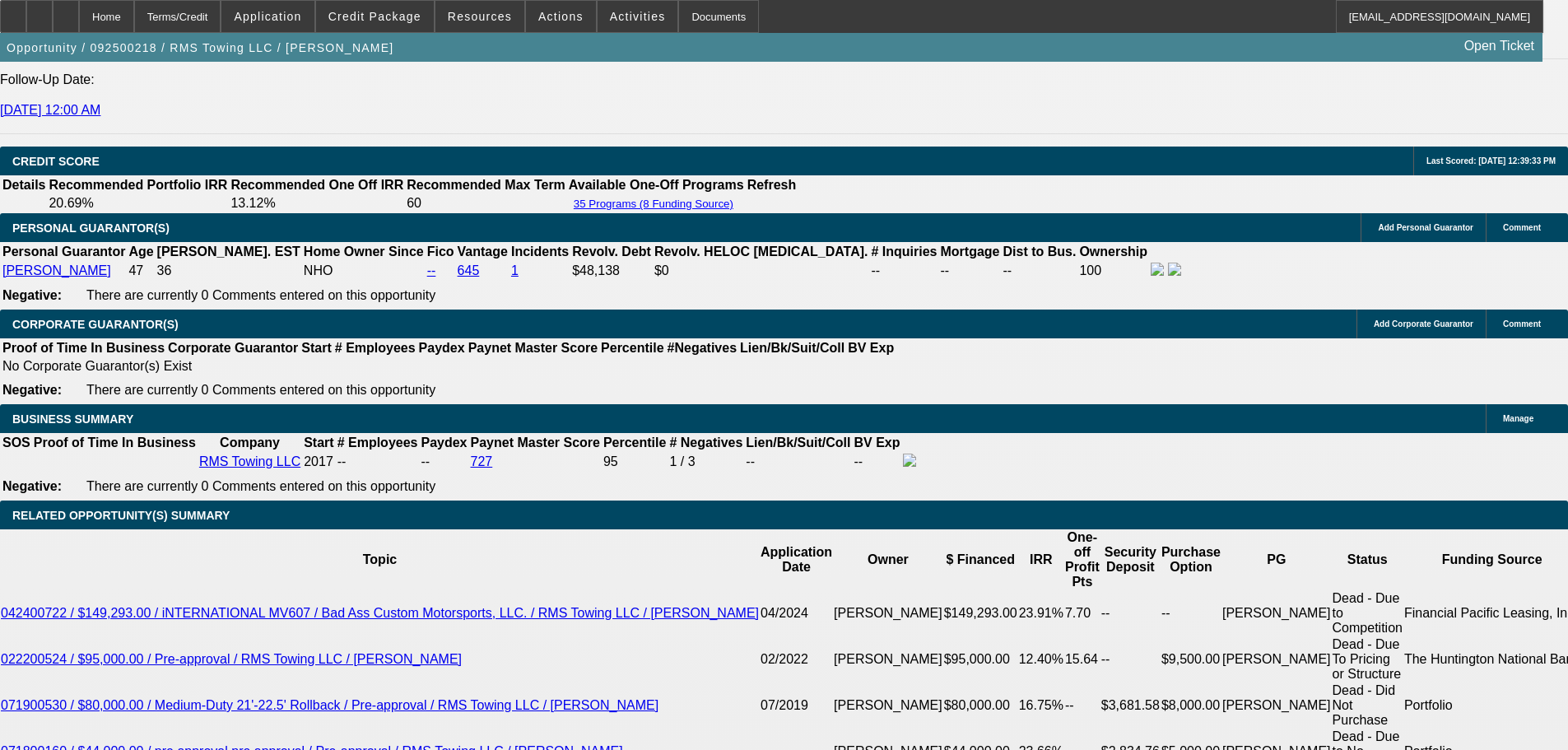
scroll to position [2205, 0]
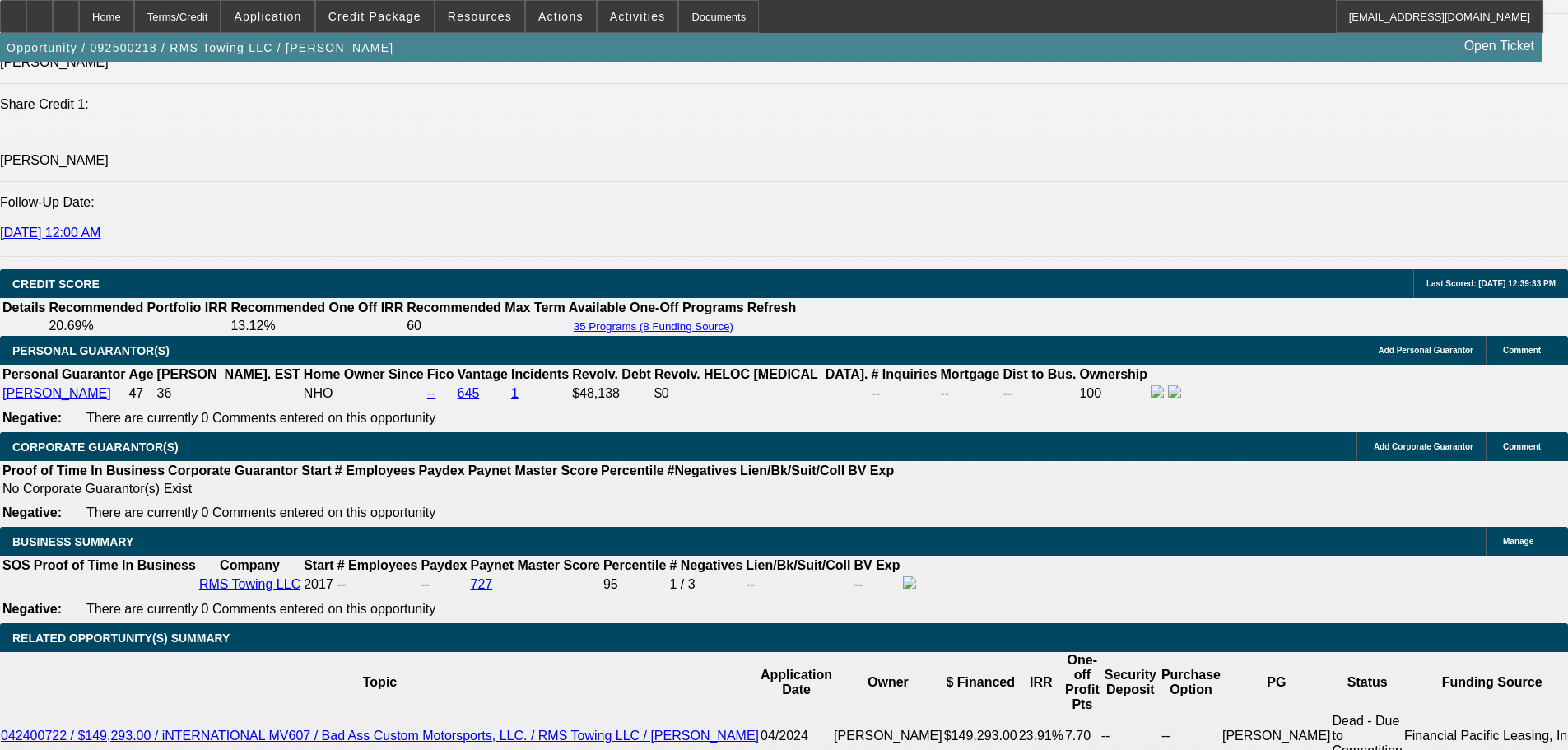
drag, startPoint x: 930, startPoint y: 437, endPoint x: 918, endPoint y: 367, distance: 71.0
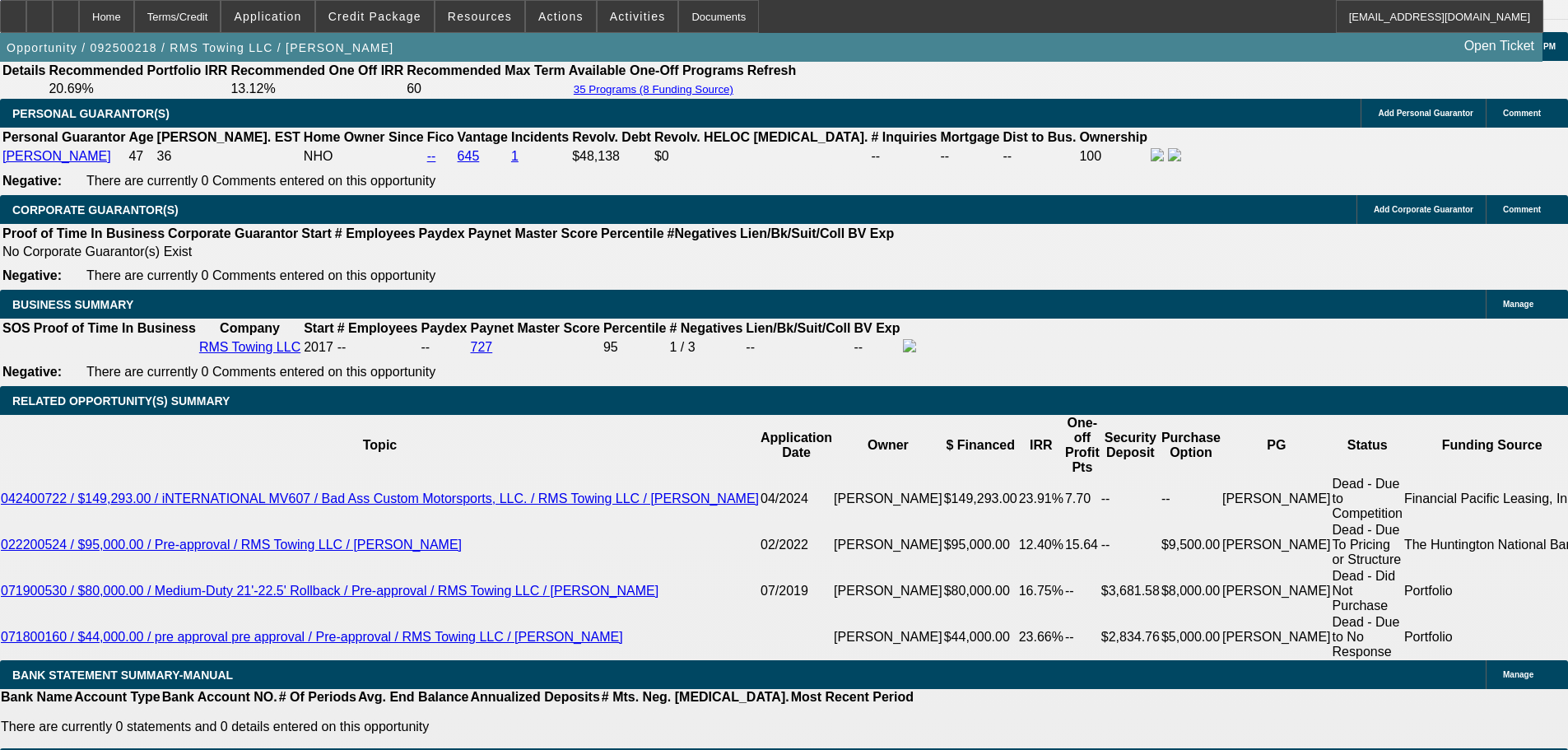
scroll to position [2339, 0]
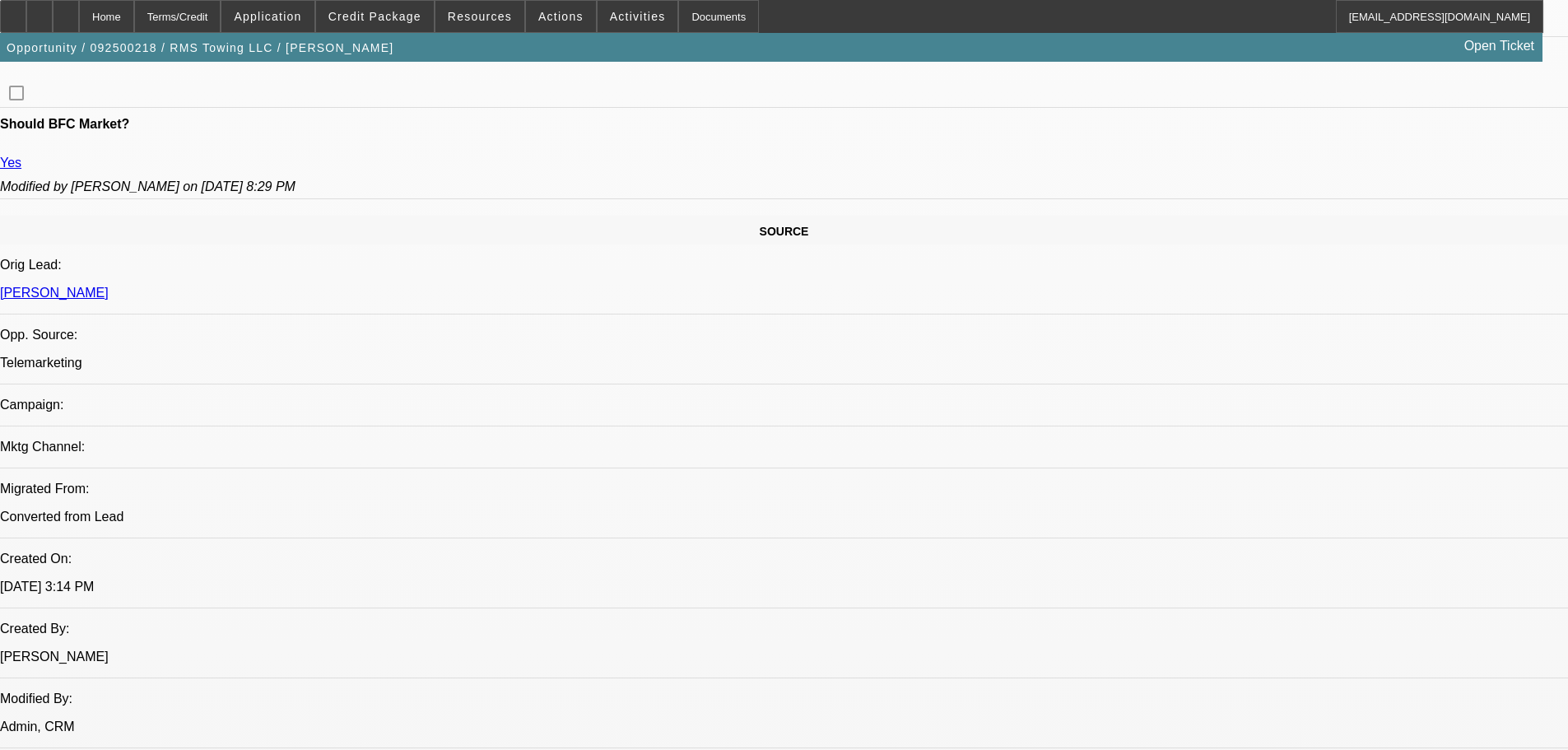
scroll to position [121, 0]
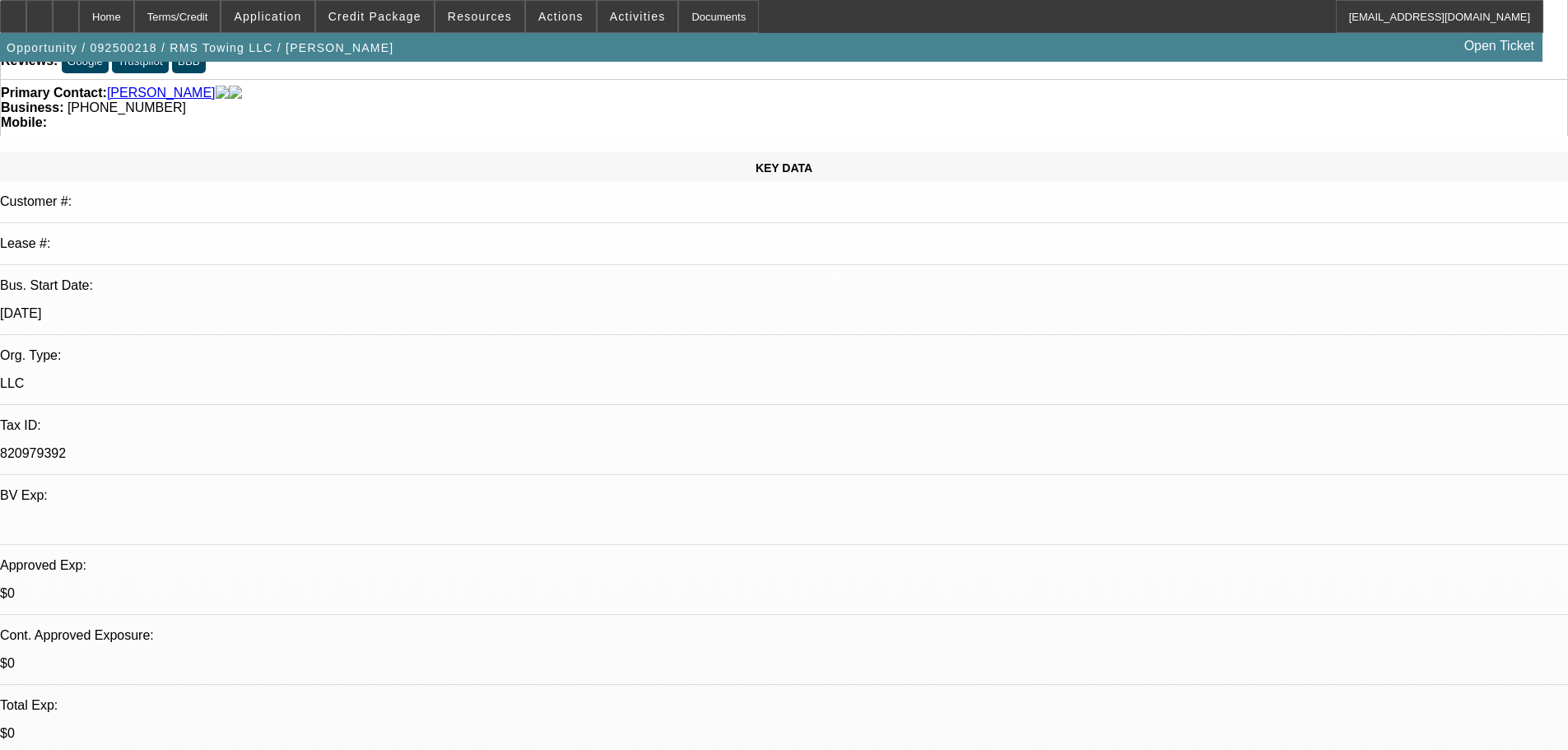
drag, startPoint x: 1035, startPoint y: 359, endPoint x: 1035, endPoint y: 347, distance: 12.0
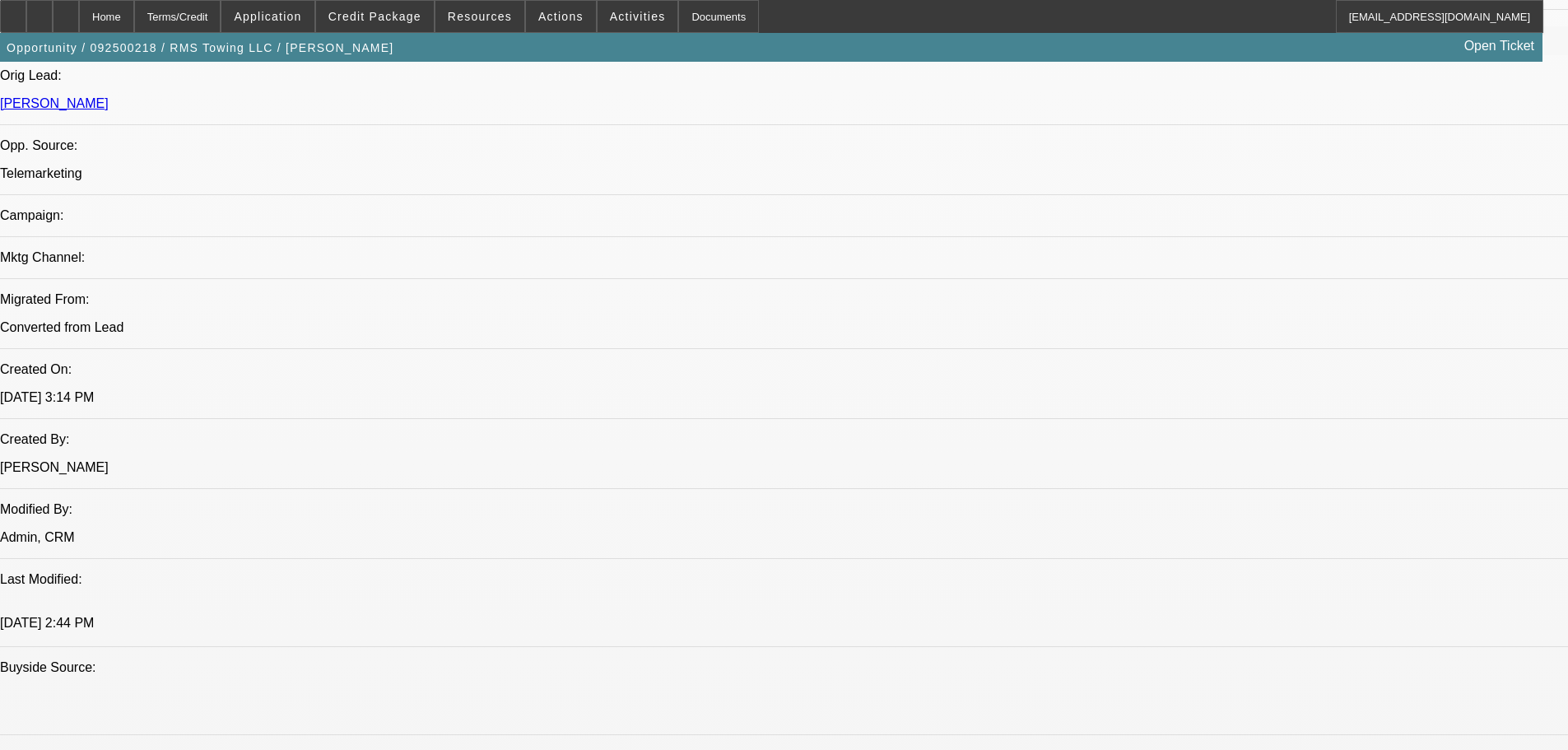
drag, startPoint x: 732, startPoint y: 557, endPoint x: 732, endPoint y: 370, distance: 187.0
